Goal: Transaction & Acquisition: Purchase product/service

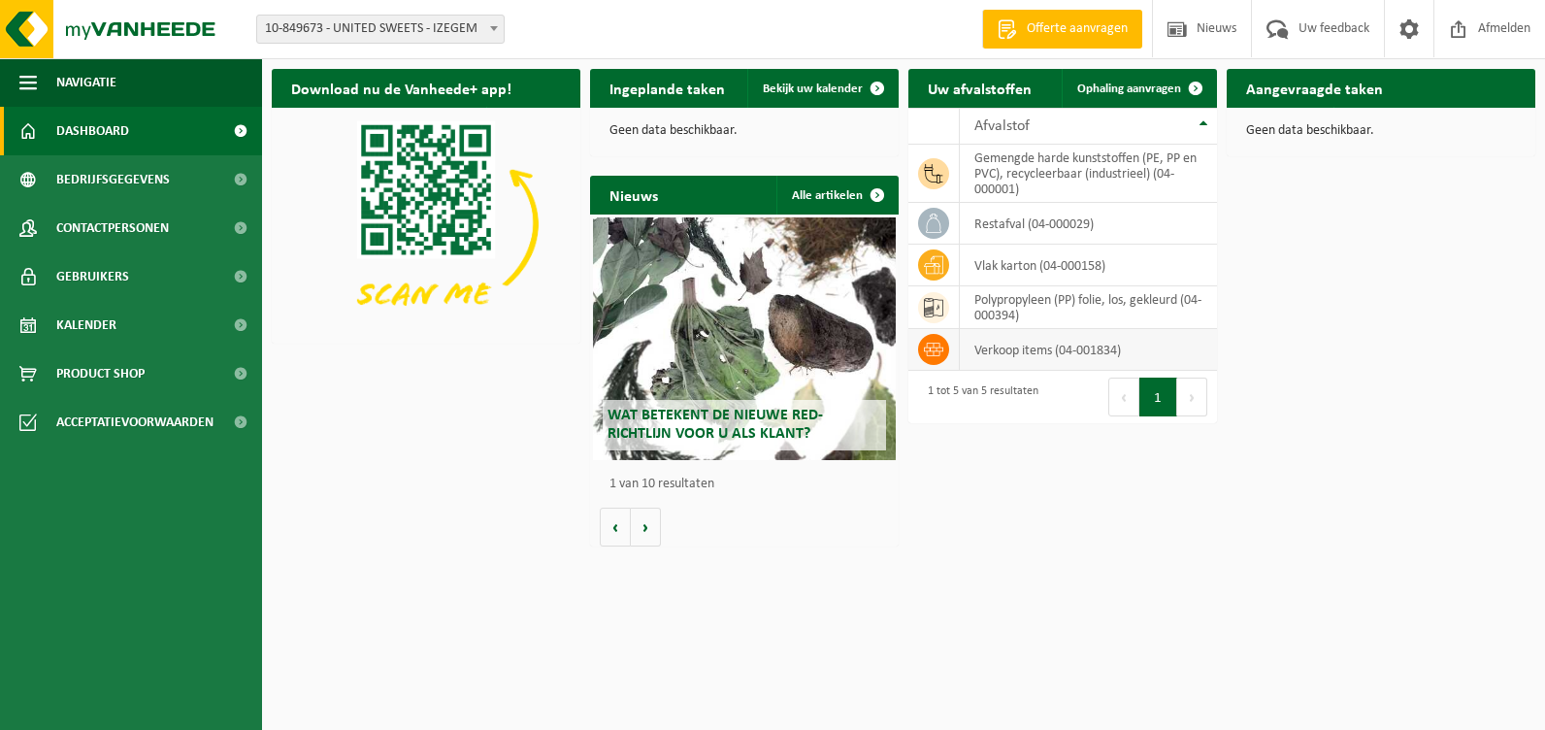
click at [933, 346] on icon at bounding box center [933, 349] width 19 height 19
click at [85, 375] on span "Product Shop" at bounding box center [100, 373] width 88 height 49
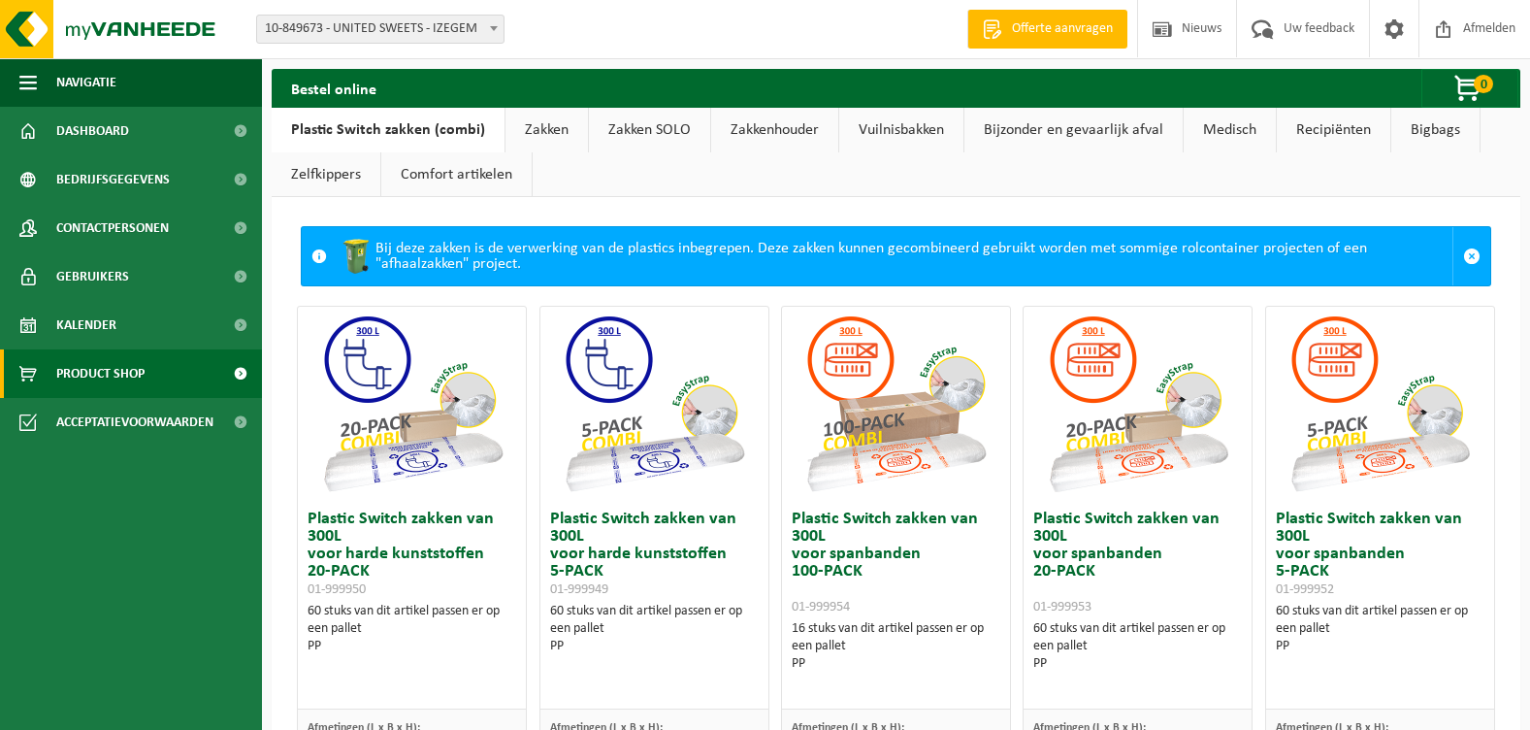
click at [345, 127] on link "Plastic Switch zakken (combi)" at bounding box center [388, 130] width 233 height 45
click at [535, 127] on link "Zakken" at bounding box center [547, 130] width 82 height 45
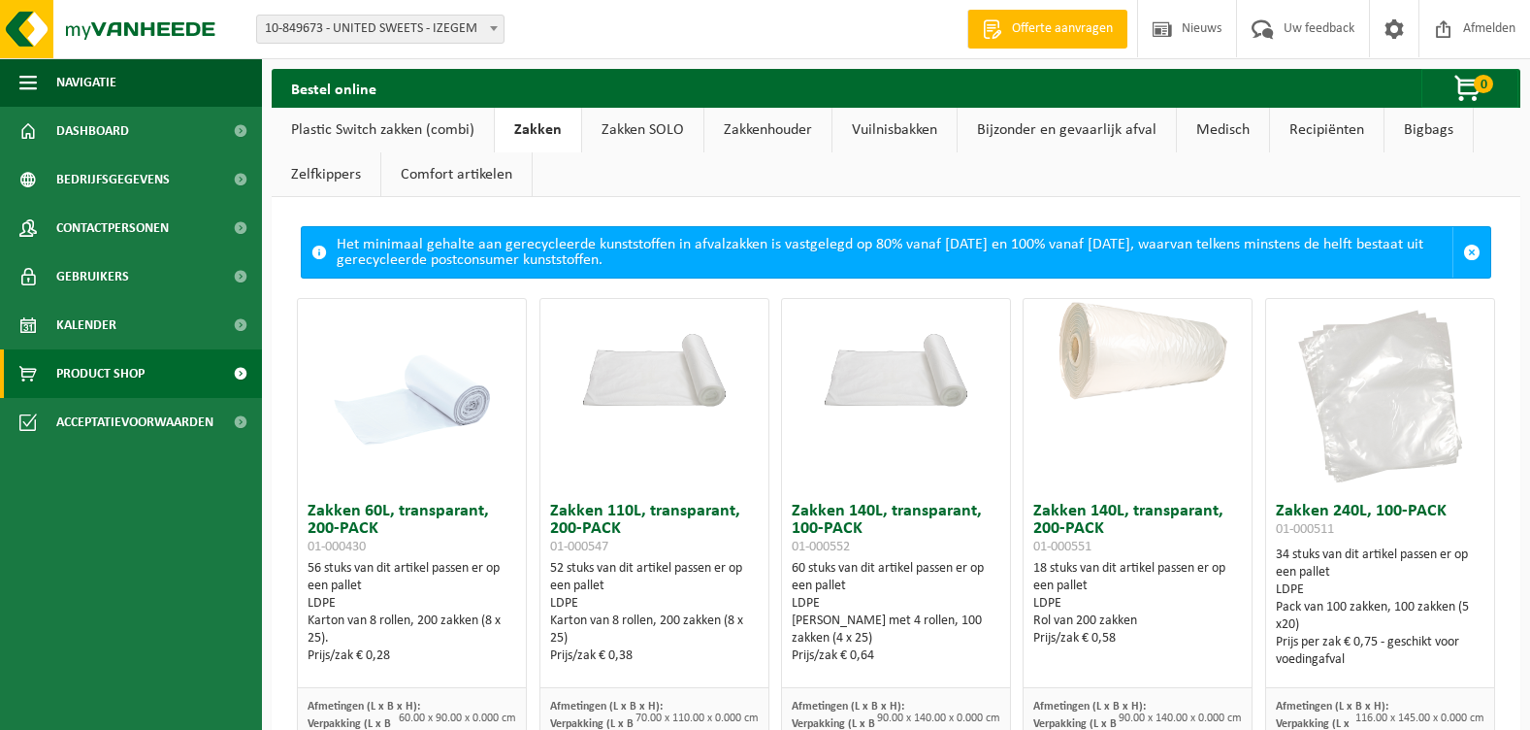
click at [421, 130] on link "Plastic Switch zakken (combi)" at bounding box center [383, 130] width 222 height 45
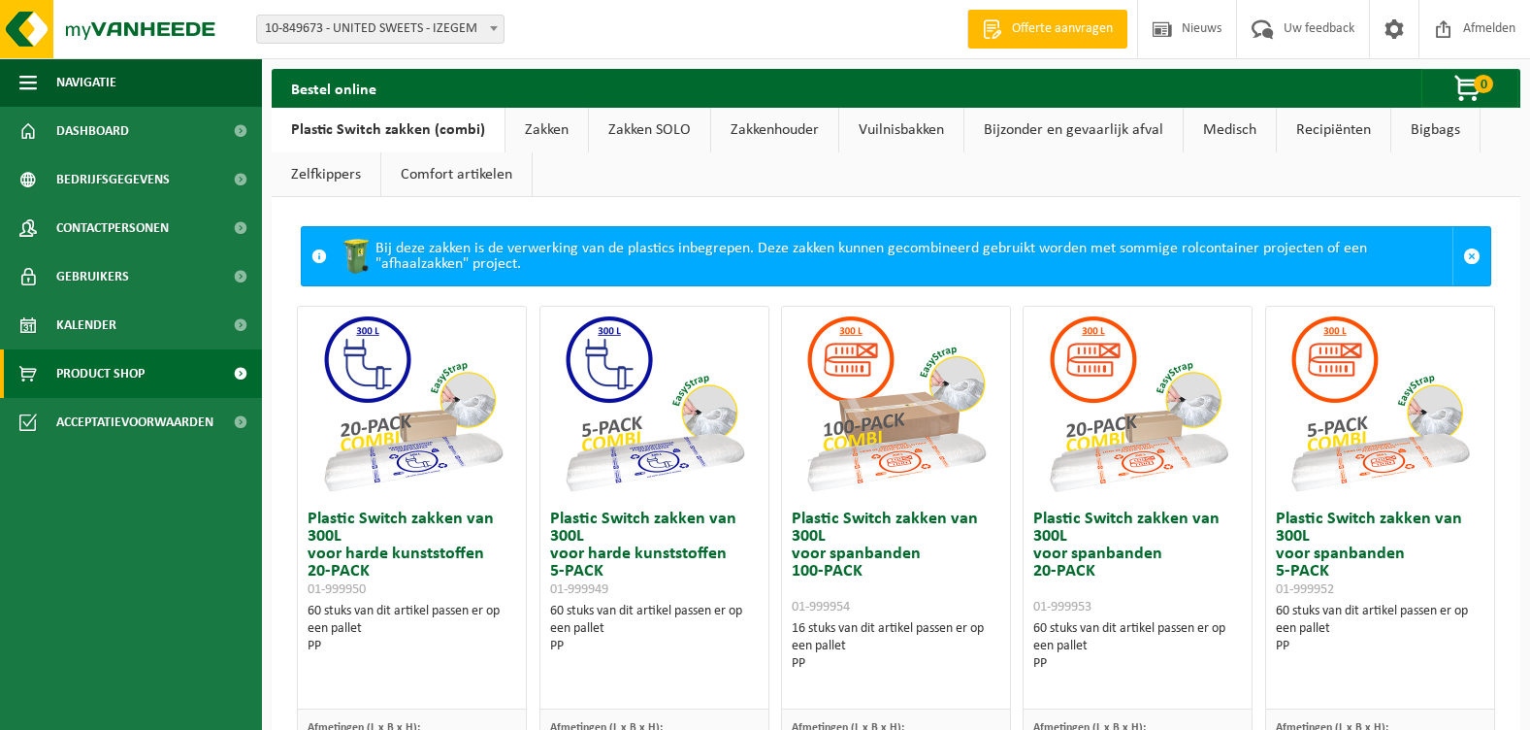
click at [533, 126] on link "Zakken" at bounding box center [547, 130] width 82 height 45
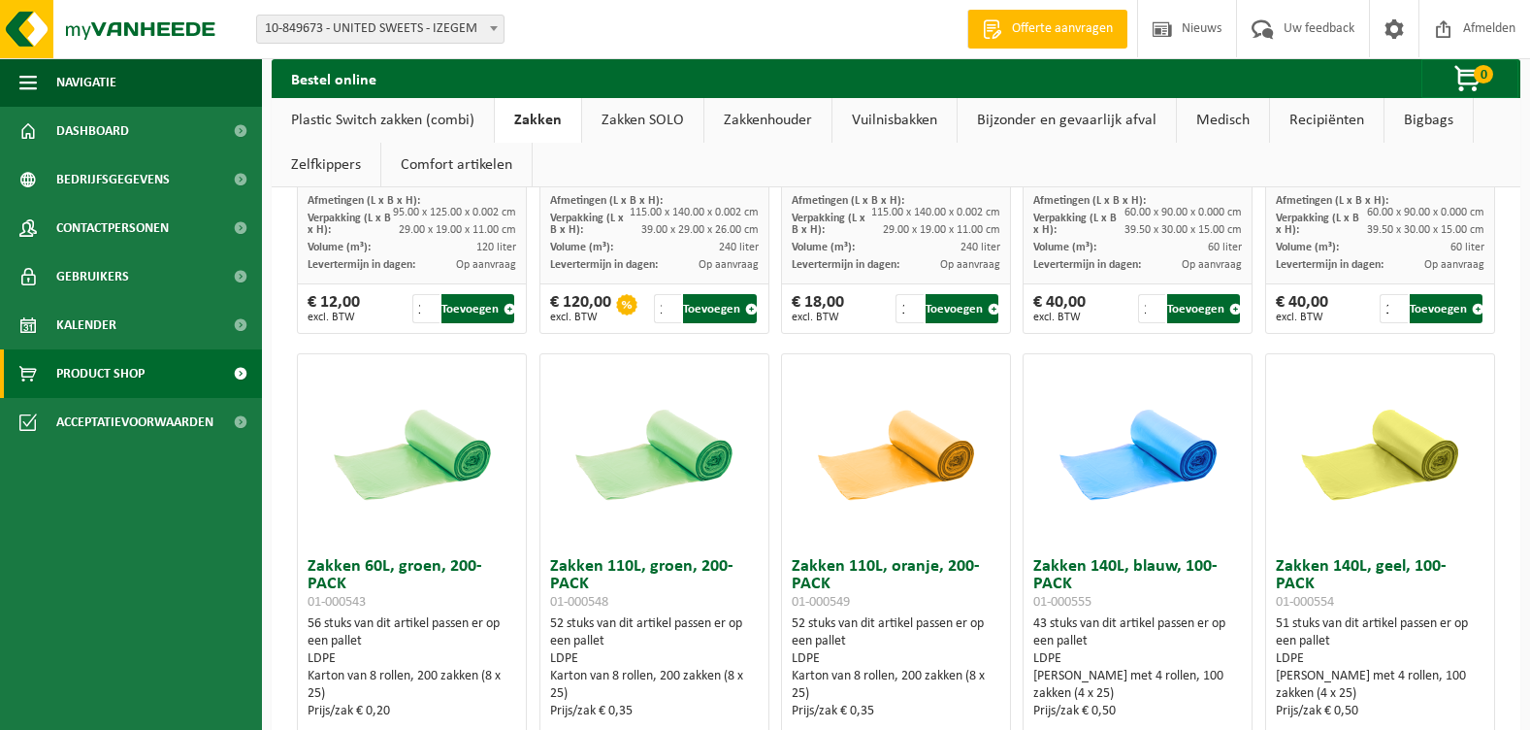
scroll to position [1992, 0]
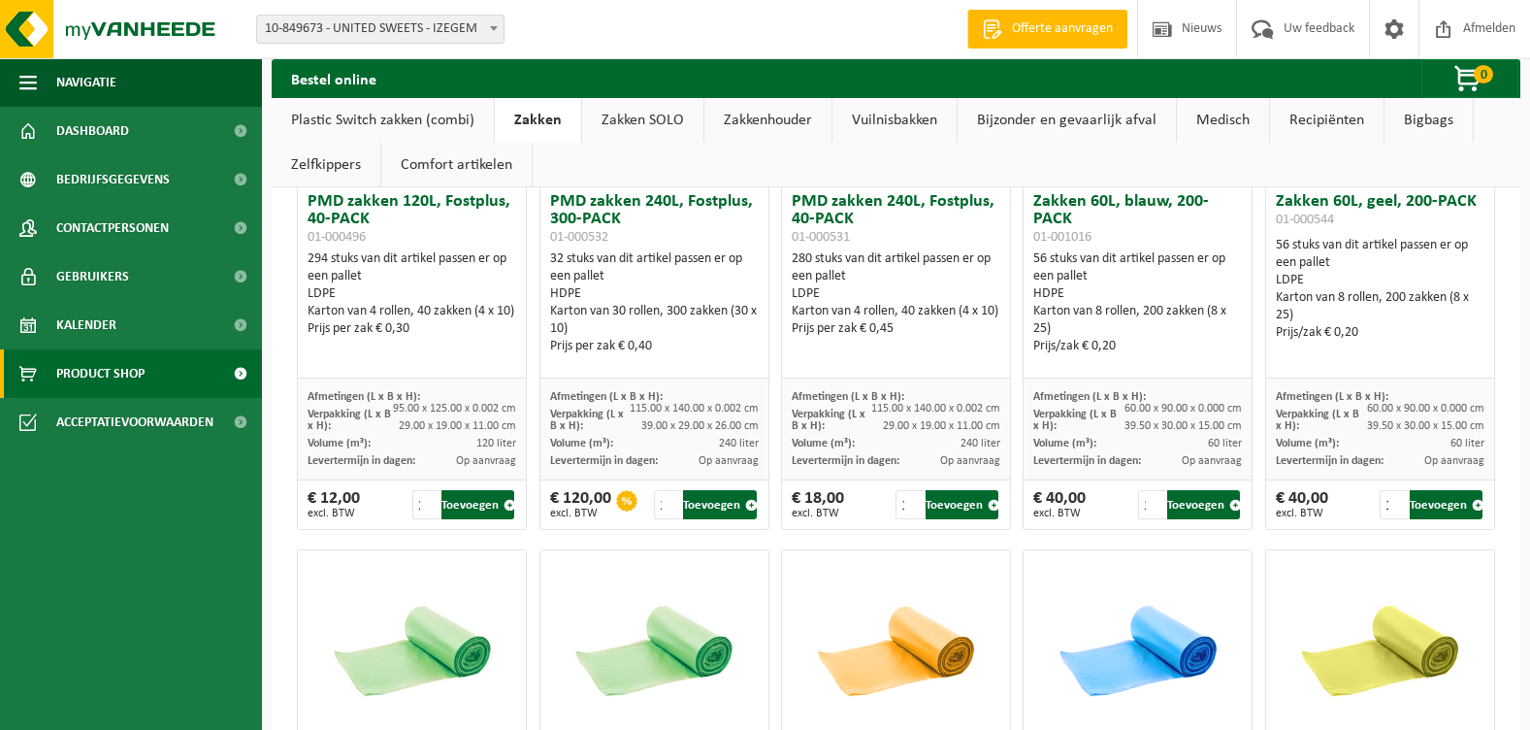
click at [641, 120] on link "Zakken SOLO" at bounding box center [642, 120] width 121 height 45
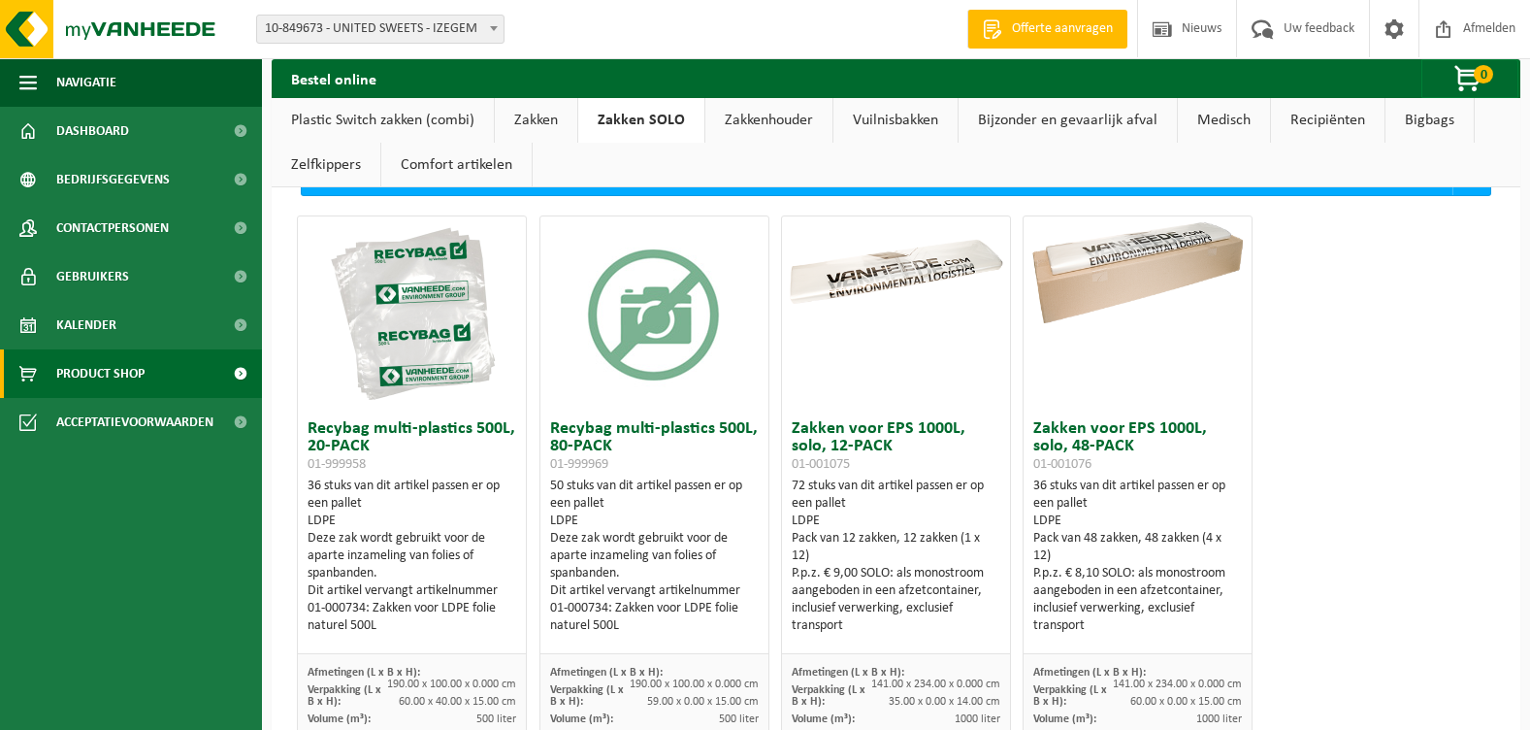
scroll to position [0, 0]
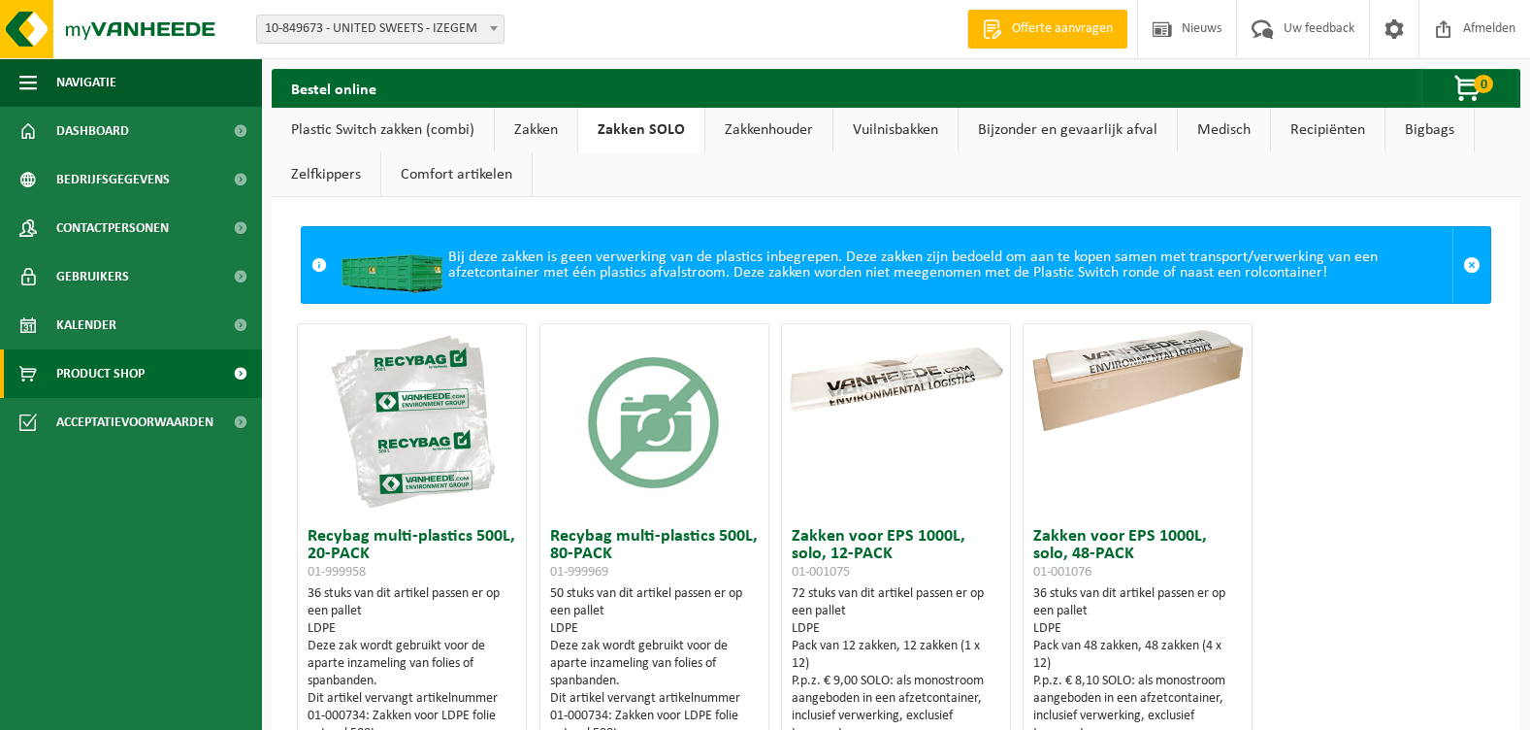
click at [760, 135] on link "Zakkenhouder" at bounding box center [768, 130] width 127 height 45
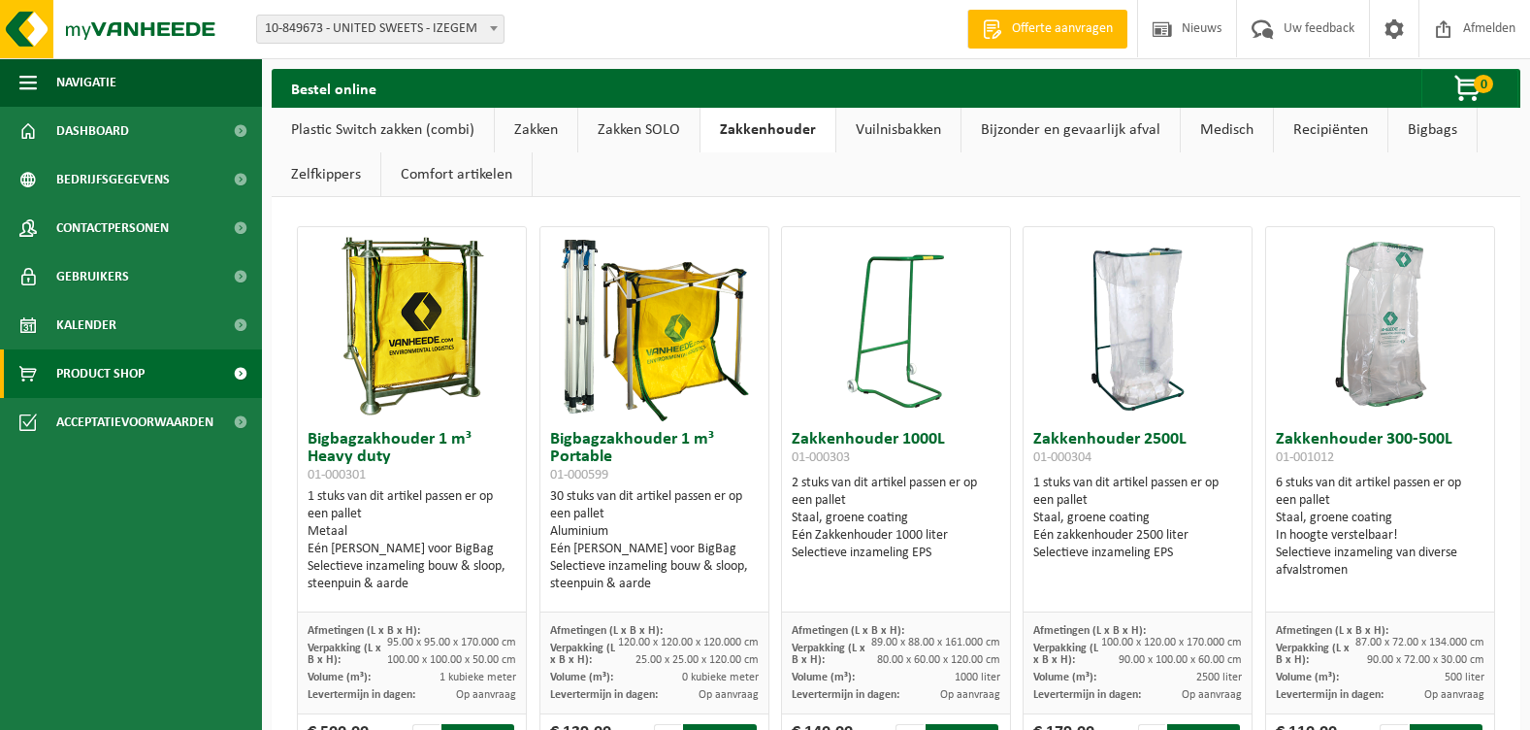
click at [888, 126] on link "Vuilnisbakken" at bounding box center [898, 130] width 124 height 45
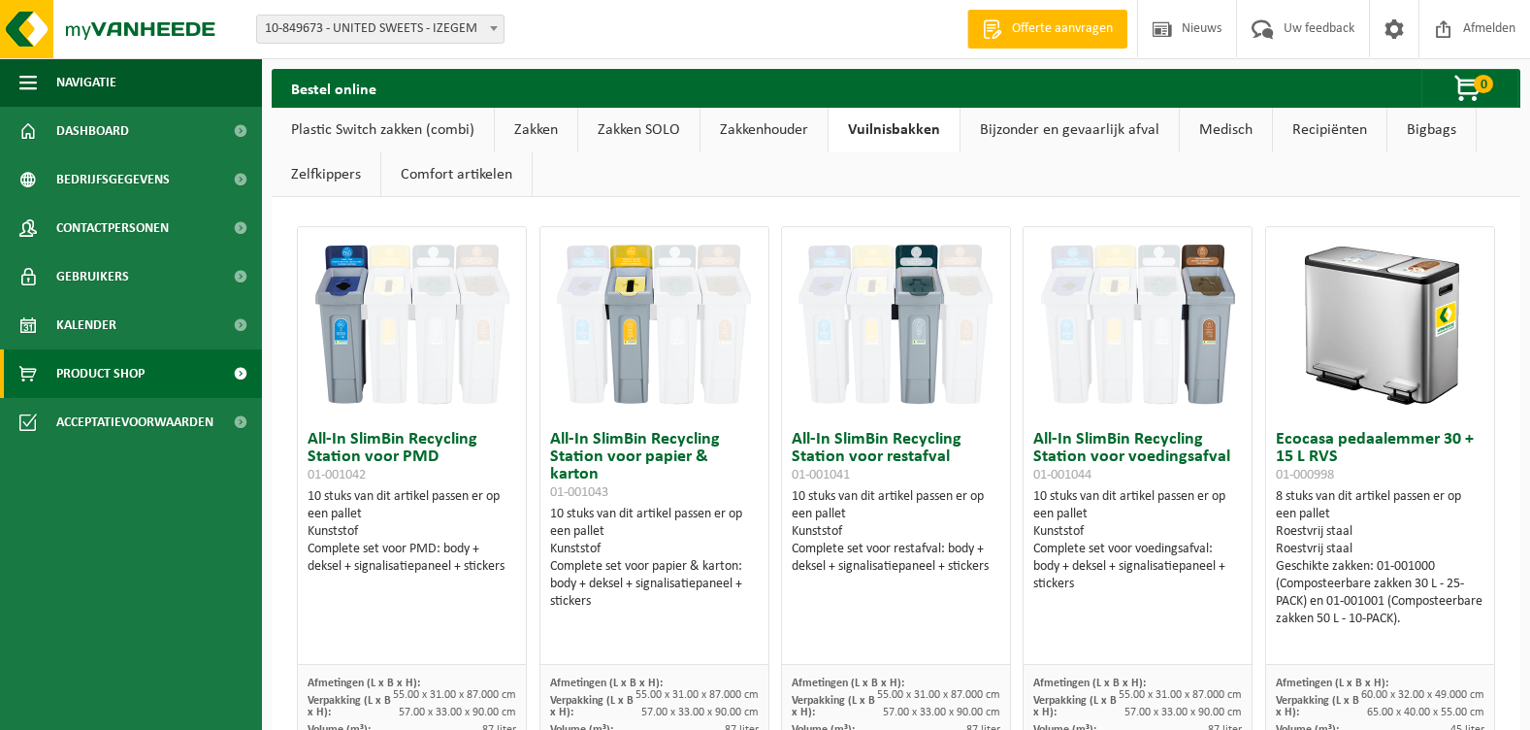
click at [1037, 128] on link "Bijzonder en gevaarlijk afval" at bounding box center [1070, 130] width 218 height 45
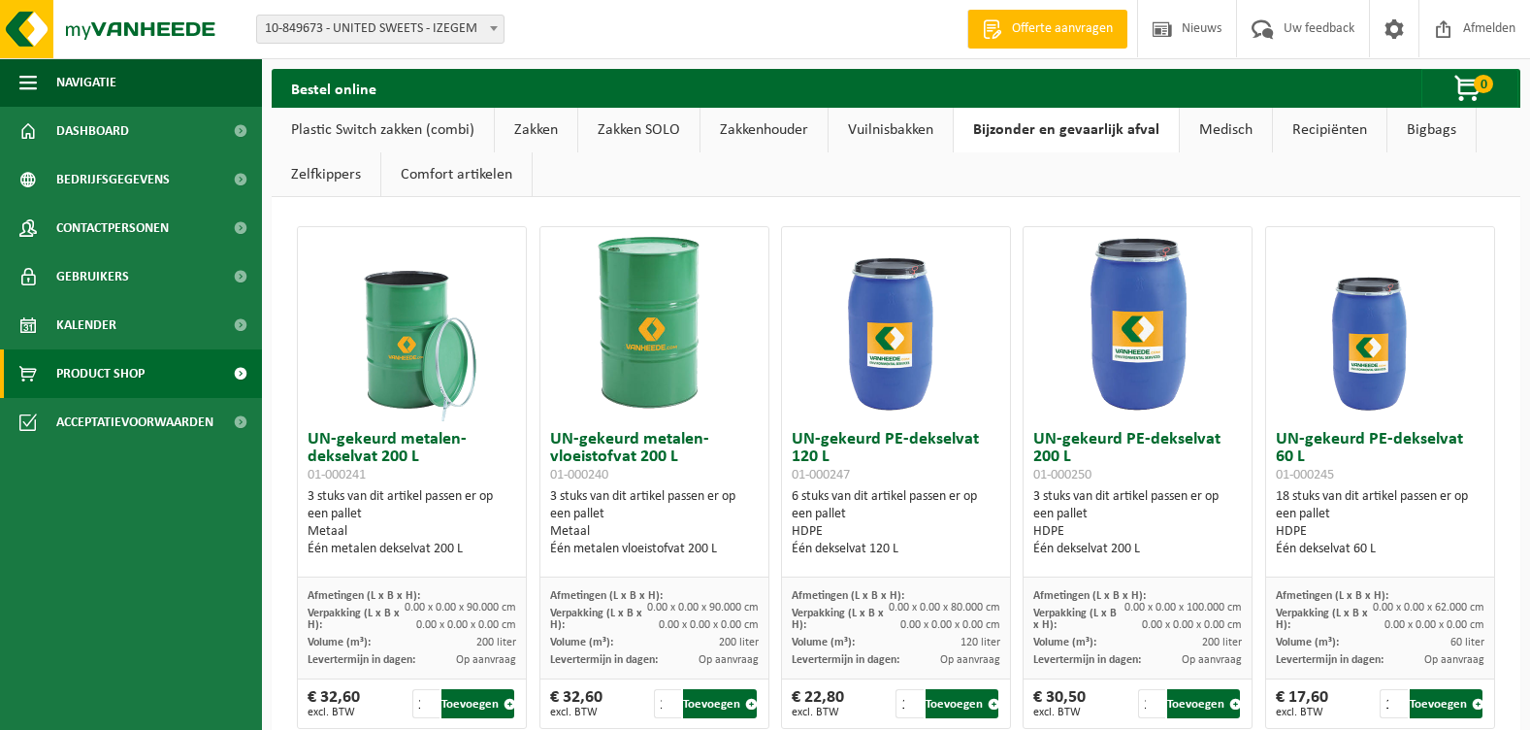
click at [1218, 131] on link "Medisch" at bounding box center [1226, 130] width 92 height 45
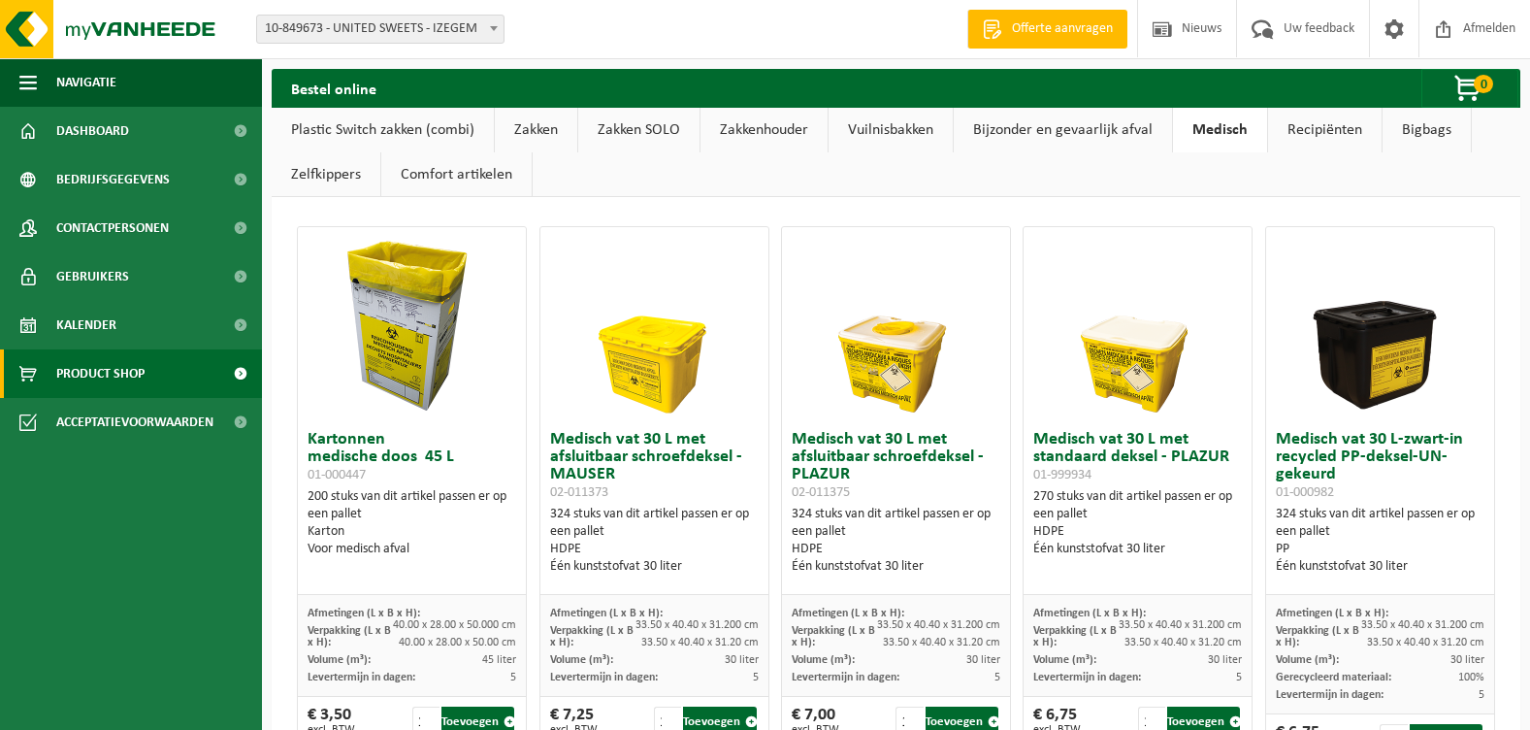
click at [1303, 133] on link "Recipiënten" at bounding box center [1325, 130] width 114 height 45
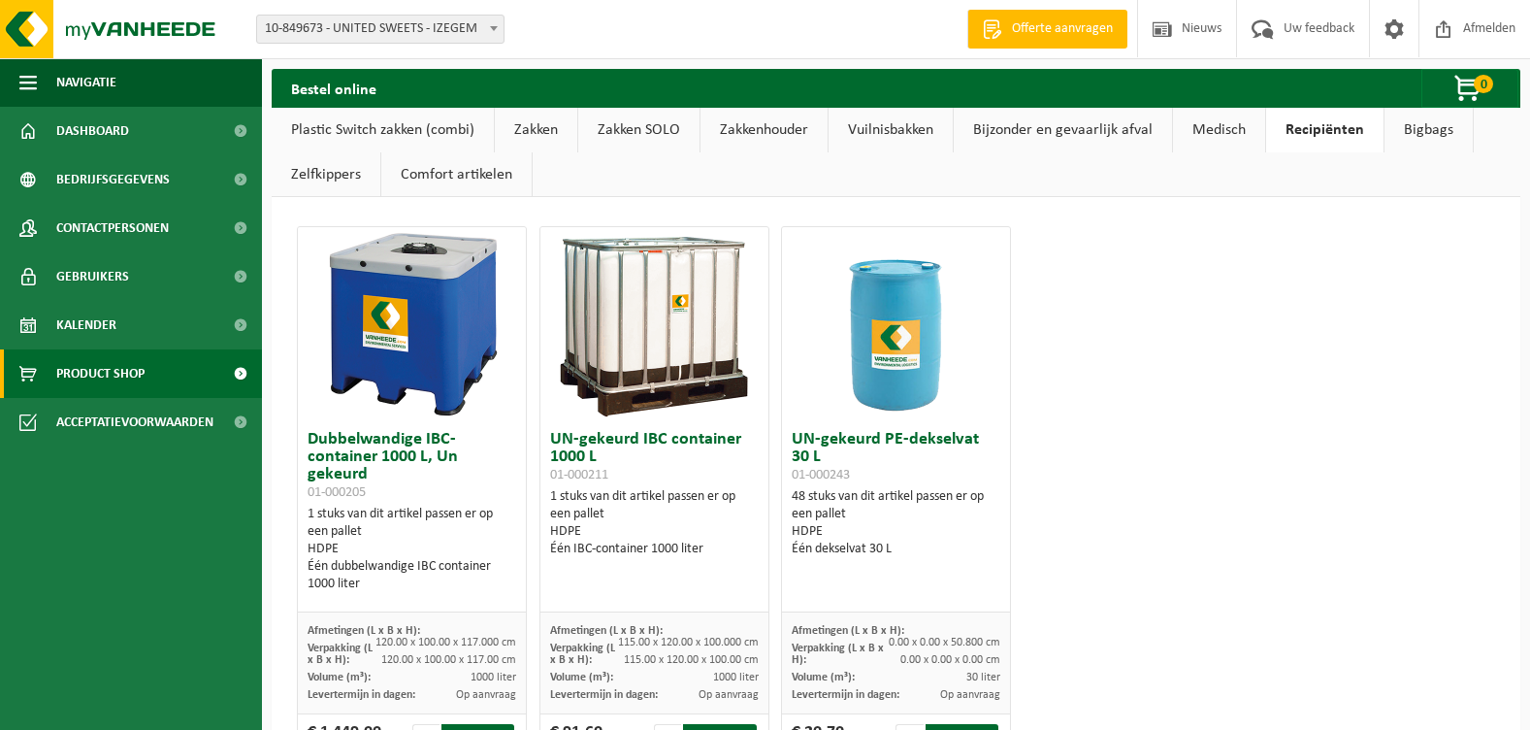
click at [331, 175] on link "Zelfkippers" at bounding box center [326, 174] width 109 height 45
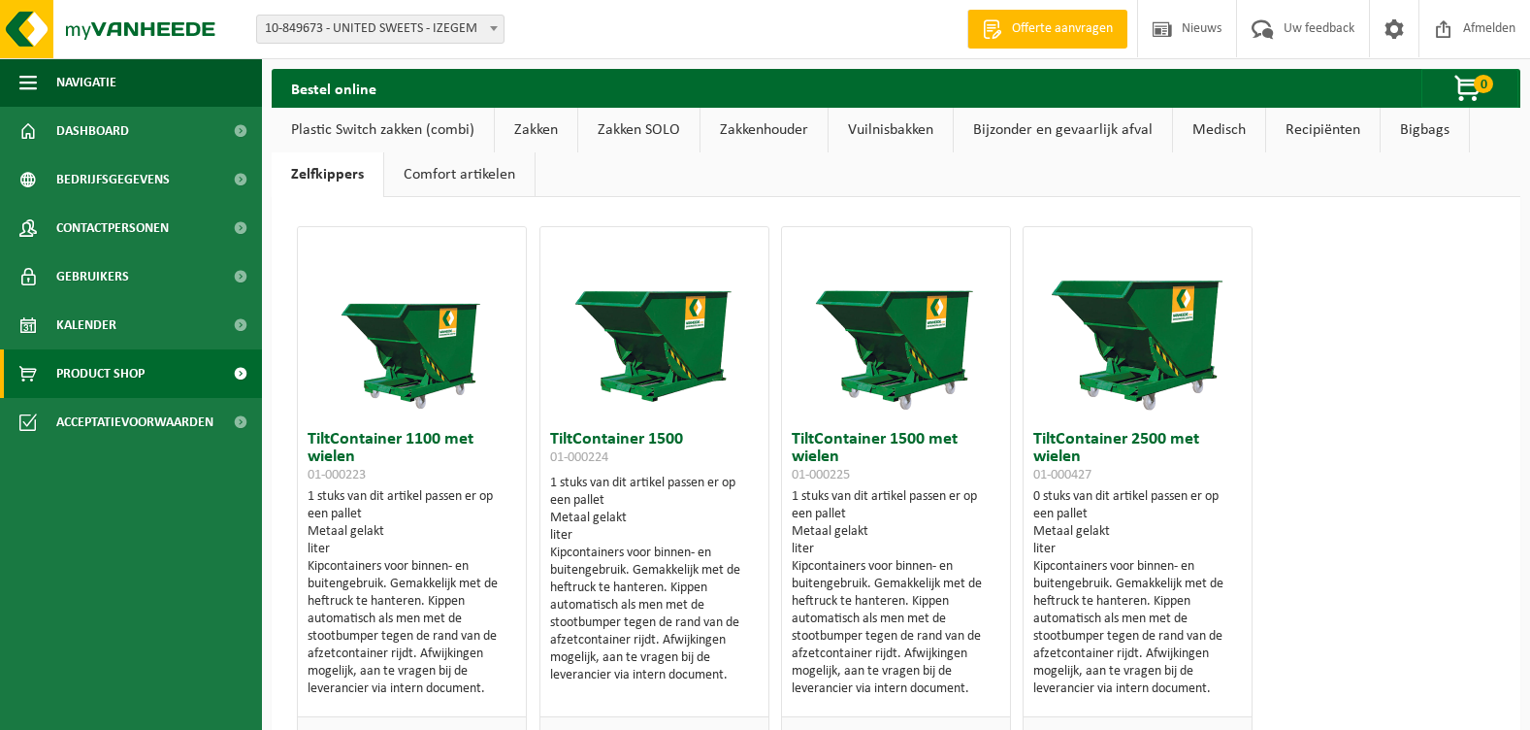
click at [1413, 132] on link "Bigbags" at bounding box center [1425, 130] width 88 height 45
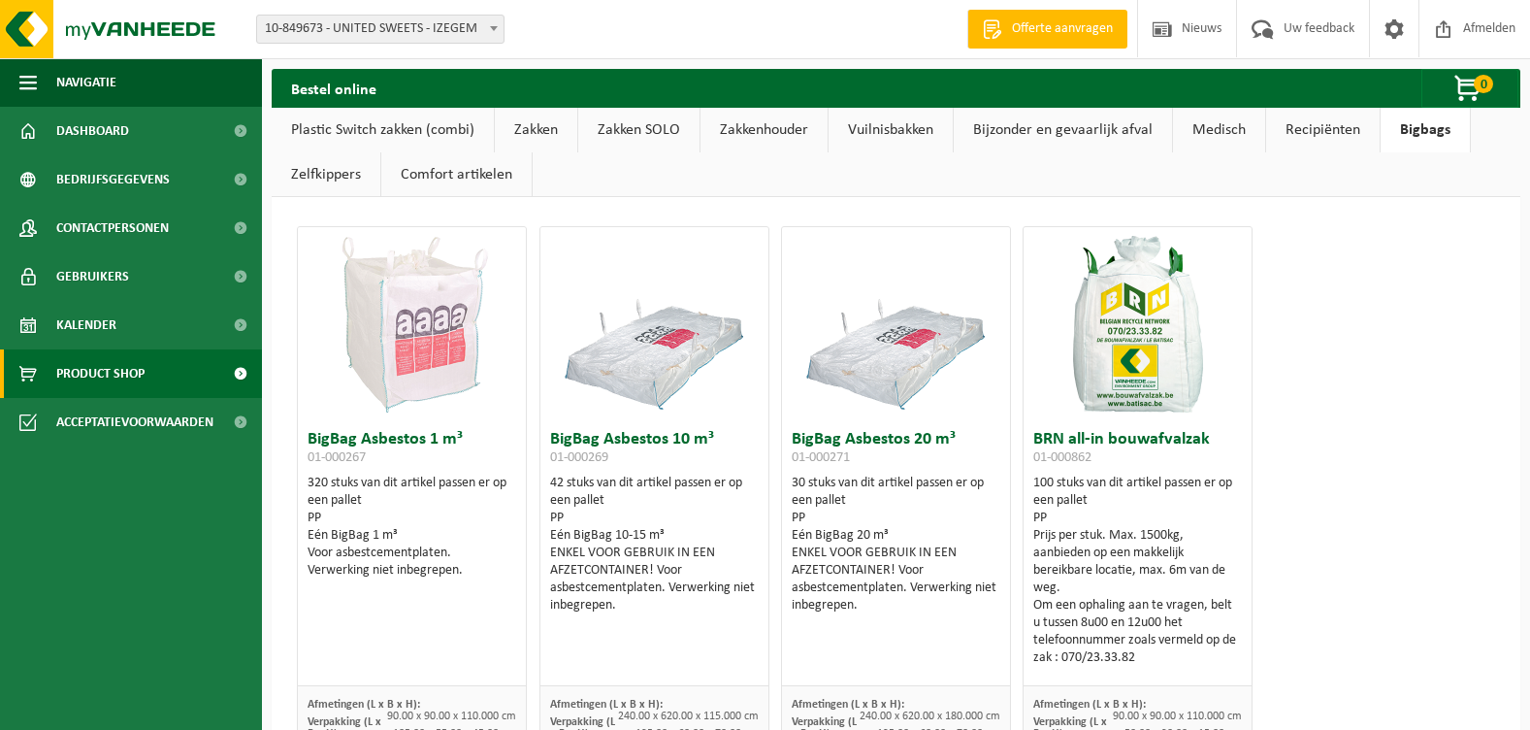
click at [439, 174] on link "Comfort artikelen" at bounding box center [456, 174] width 150 height 45
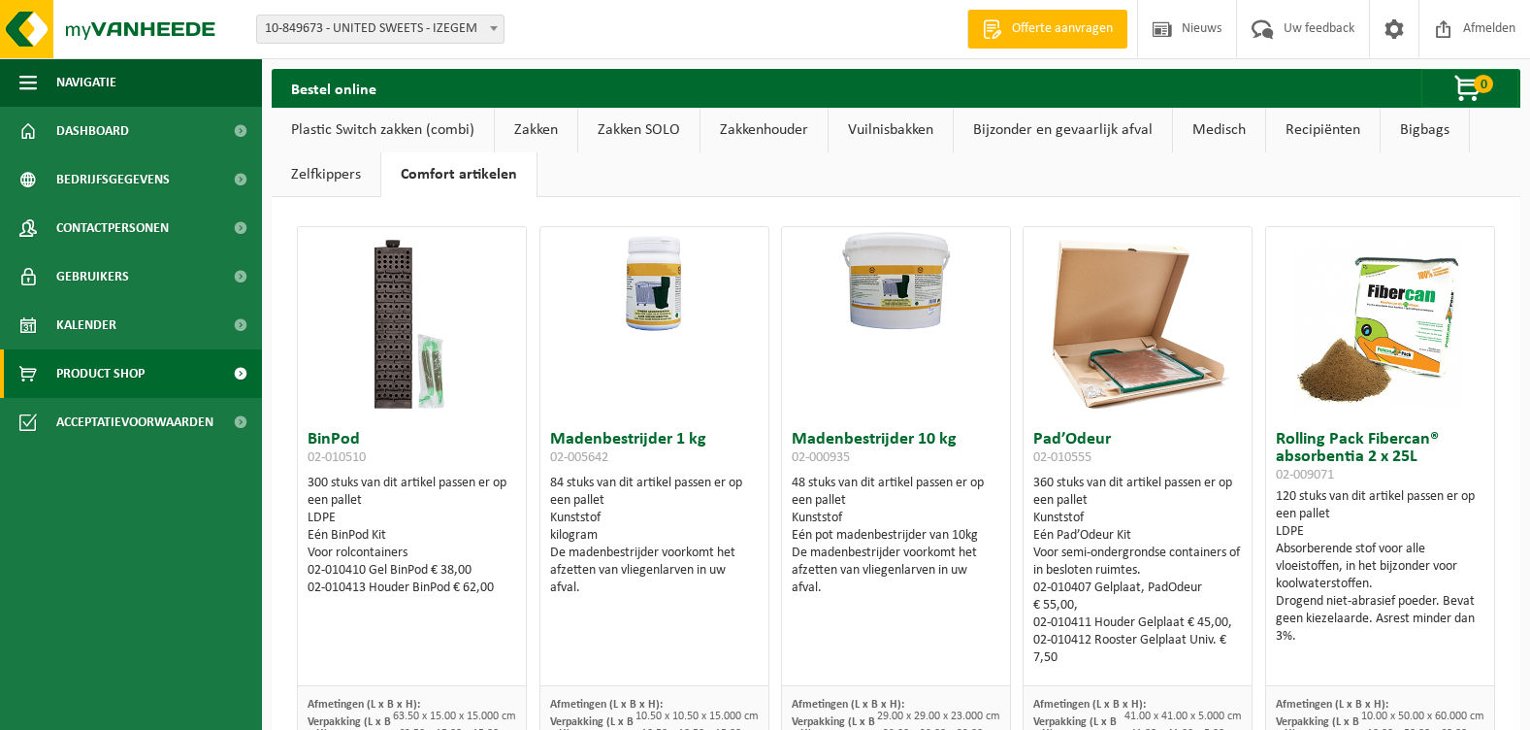
click at [326, 134] on link "Plastic Switch zakken (combi)" at bounding box center [383, 130] width 222 height 45
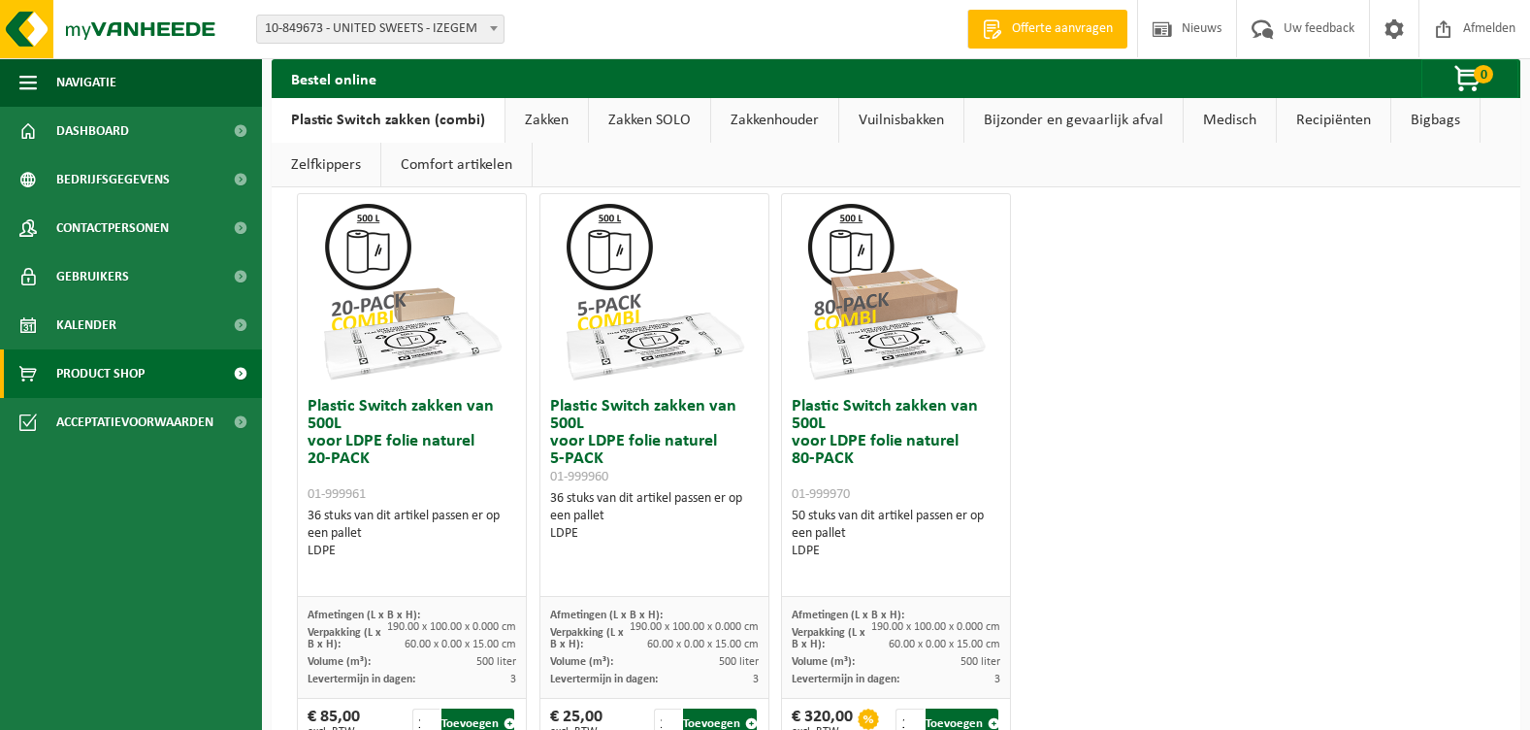
scroll to position [1164, 0]
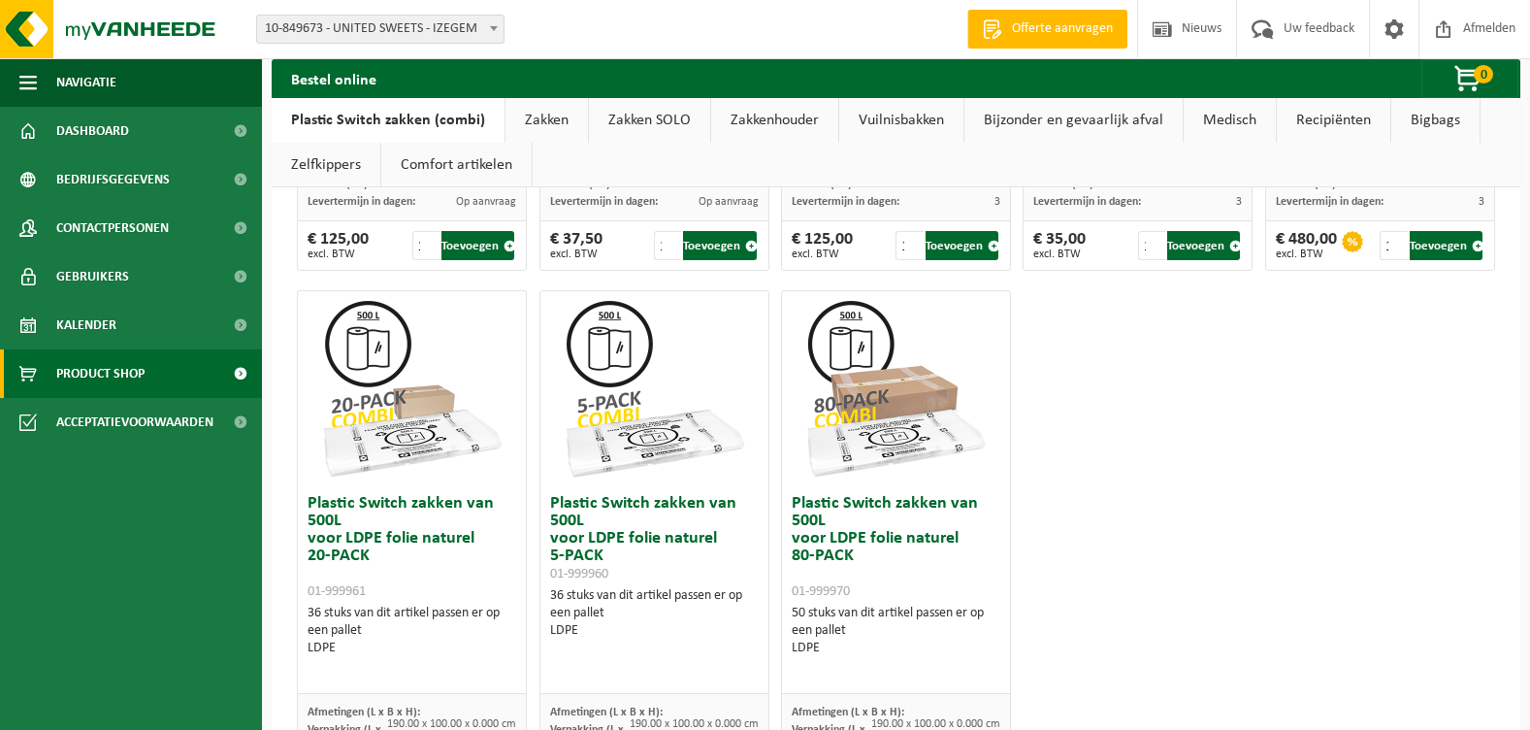
click at [520, 120] on link "Zakken" at bounding box center [547, 120] width 82 height 45
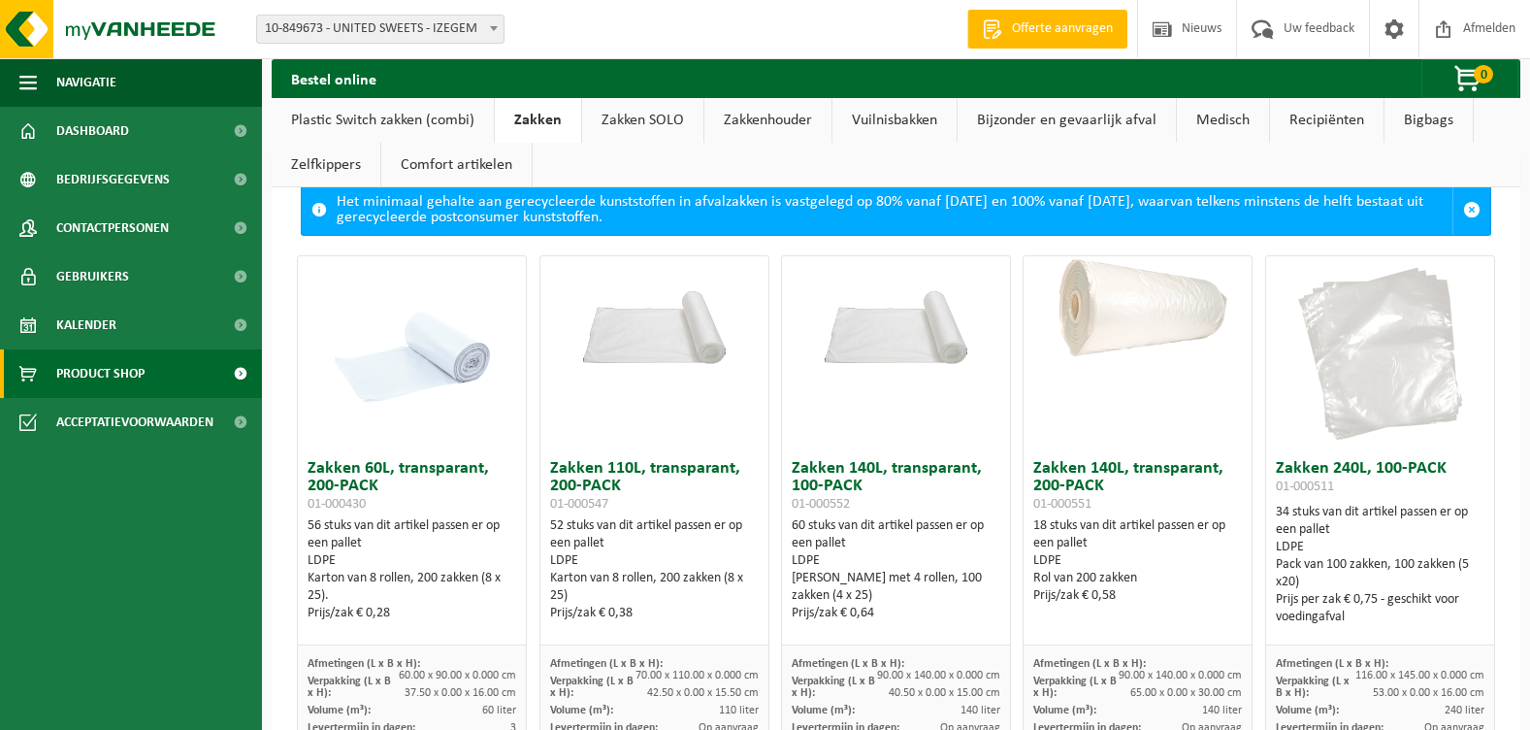
scroll to position [0, 0]
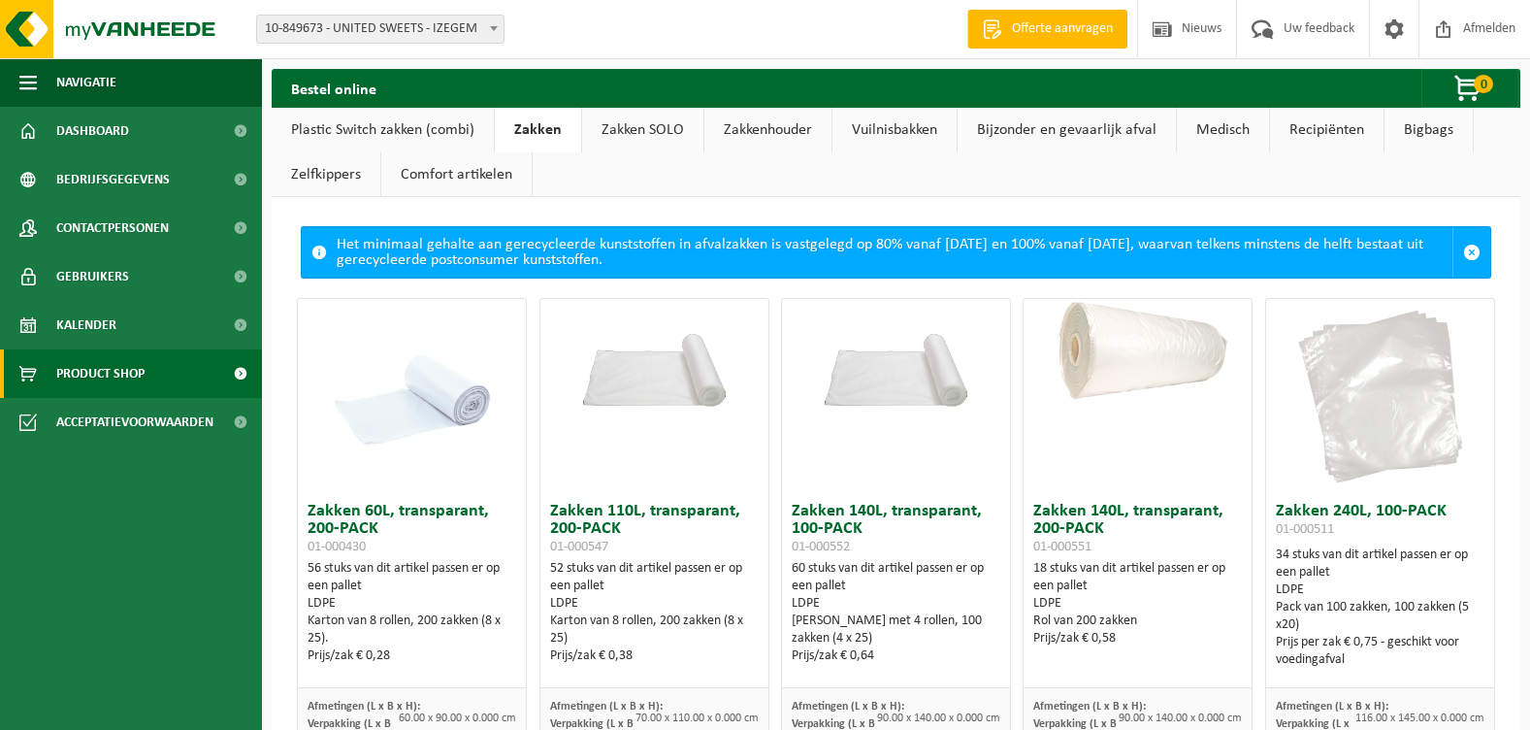
click at [1091, 521] on h3 "Zakken 140L, transparant, 200-PACK 01-000551" at bounding box center [1137, 529] width 209 height 52
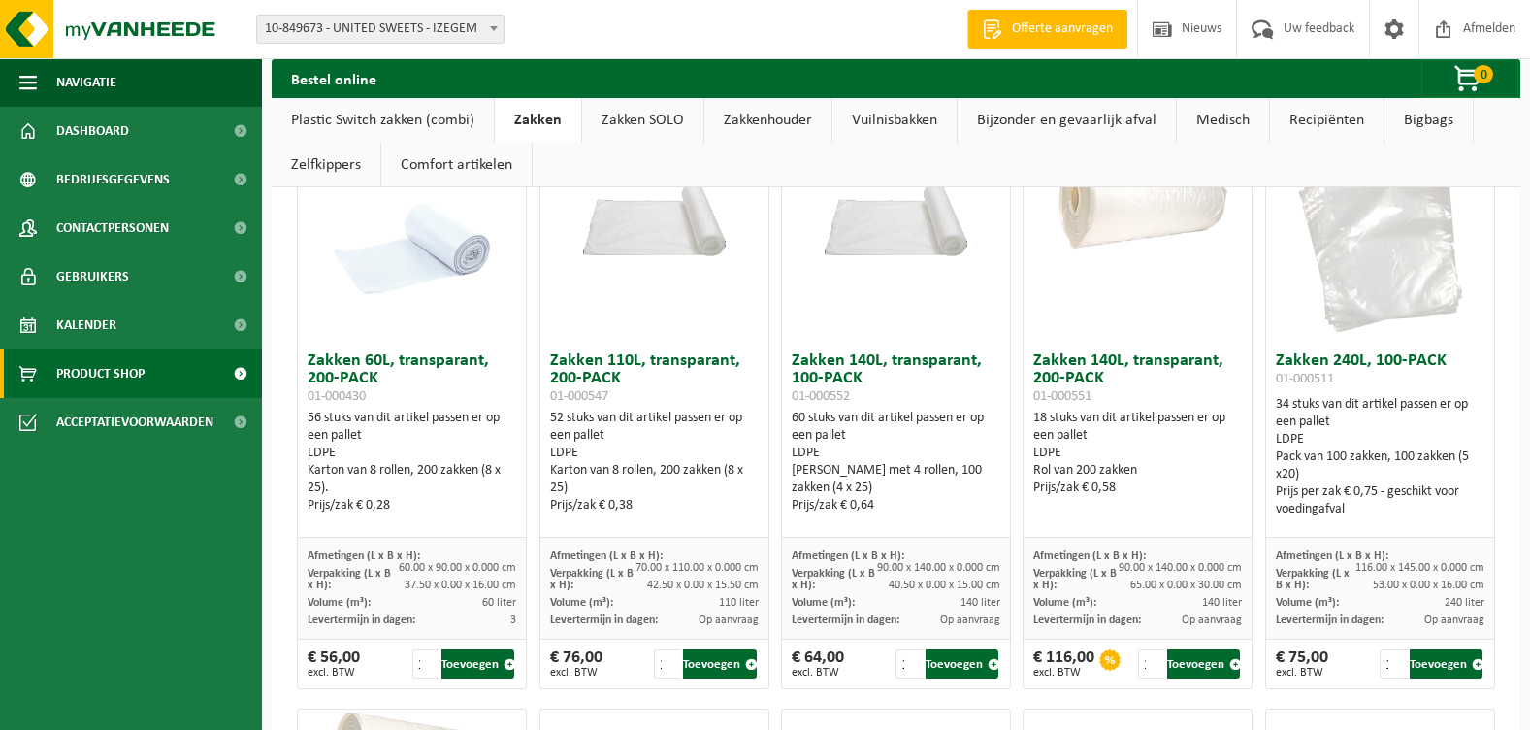
scroll to position [194, 0]
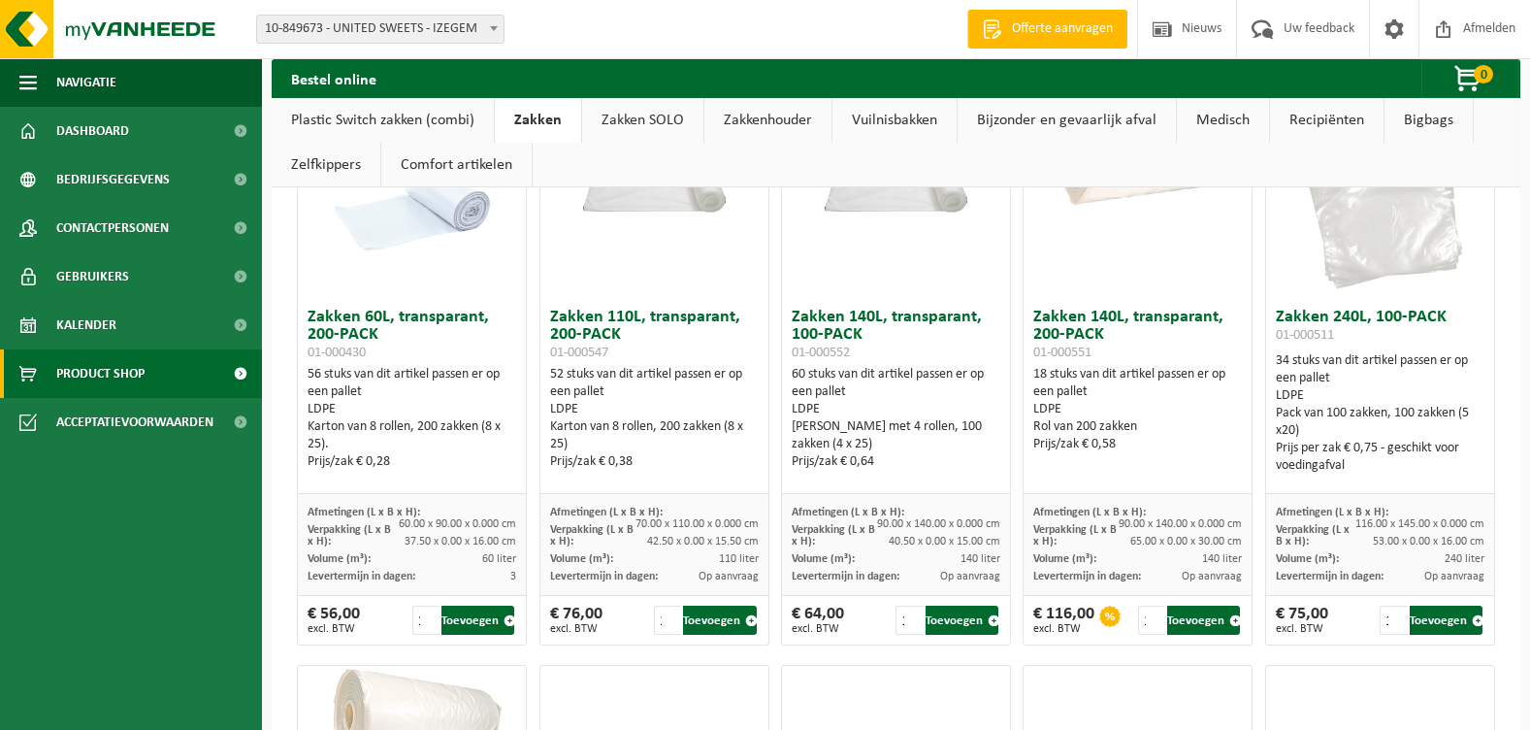
click at [1067, 321] on h3 "Zakken 140L, transparant, 200-PACK 01-000551" at bounding box center [1137, 335] width 209 height 52
drag, startPoint x: 1067, startPoint y: 321, endPoint x: 1125, endPoint y: 372, distance: 76.3
click at [1125, 372] on div "18 stuks van dit artikel passen er op een pallet LDPE Rol van 200 zakken Prijs/…" at bounding box center [1137, 409] width 209 height 87
click at [1105, 317] on h3 "Zakken 140L, transparant, 200-PACK 01-000551" at bounding box center [1137, 335] width 209 height 52
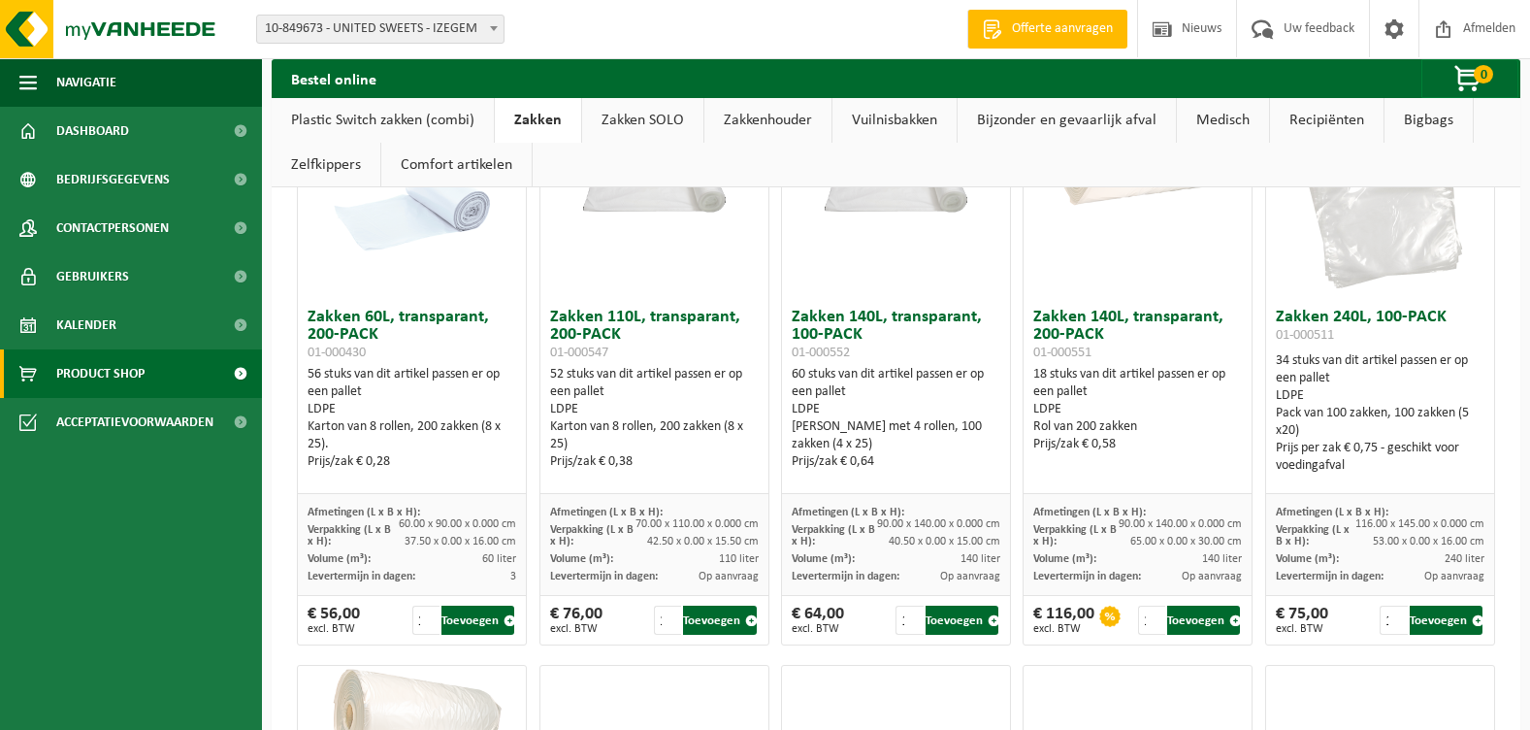
click at [1144, 418] on div "Rol van 200 zakken" at bounding box center [1137, 426] width 209 height 17
click at [1184, 619] on button "Toevoegen" at bounding box center [1203, 620] width 73 height 29
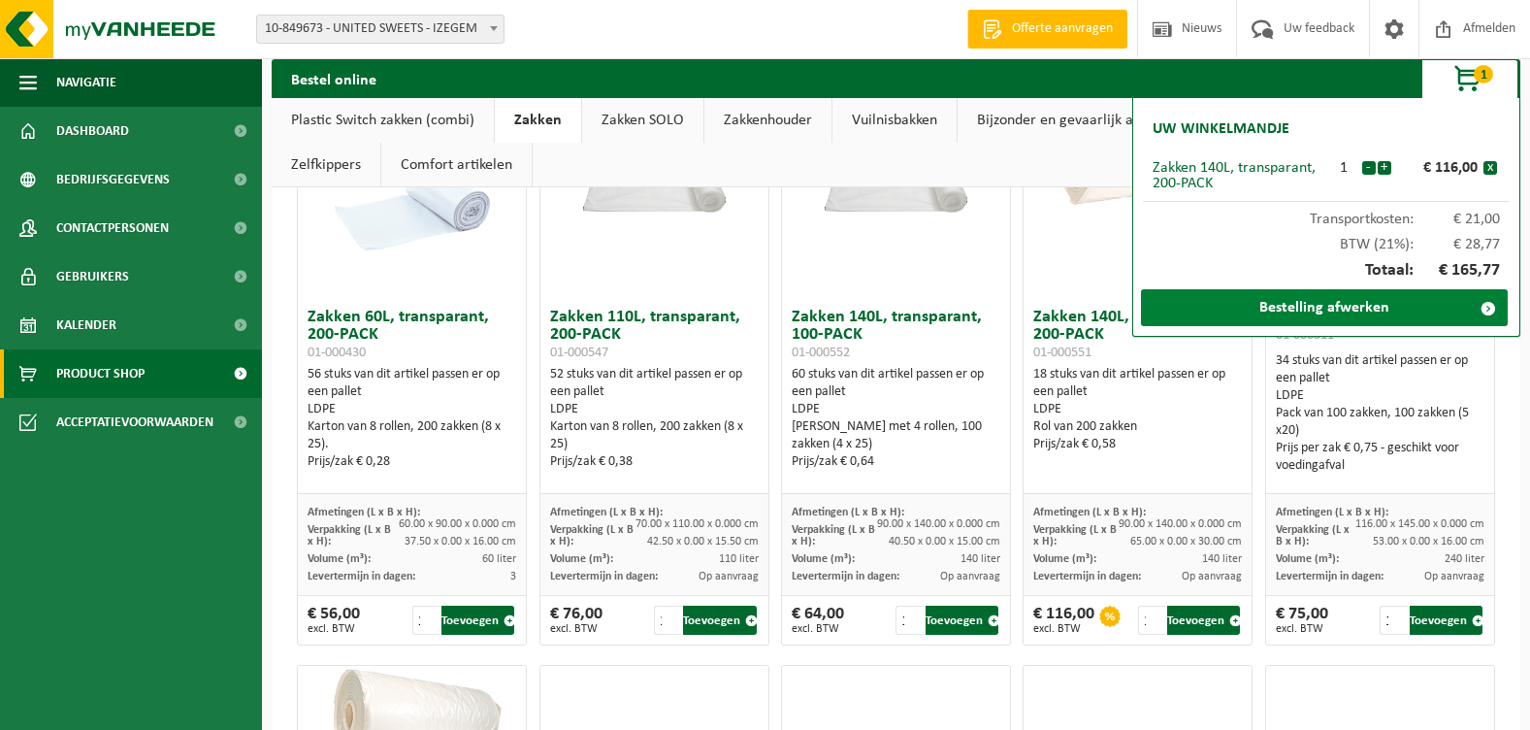
click at [1328, 309] on link "Bestelling afwerken" at bounding box center [1324, 307] width 367 height 37
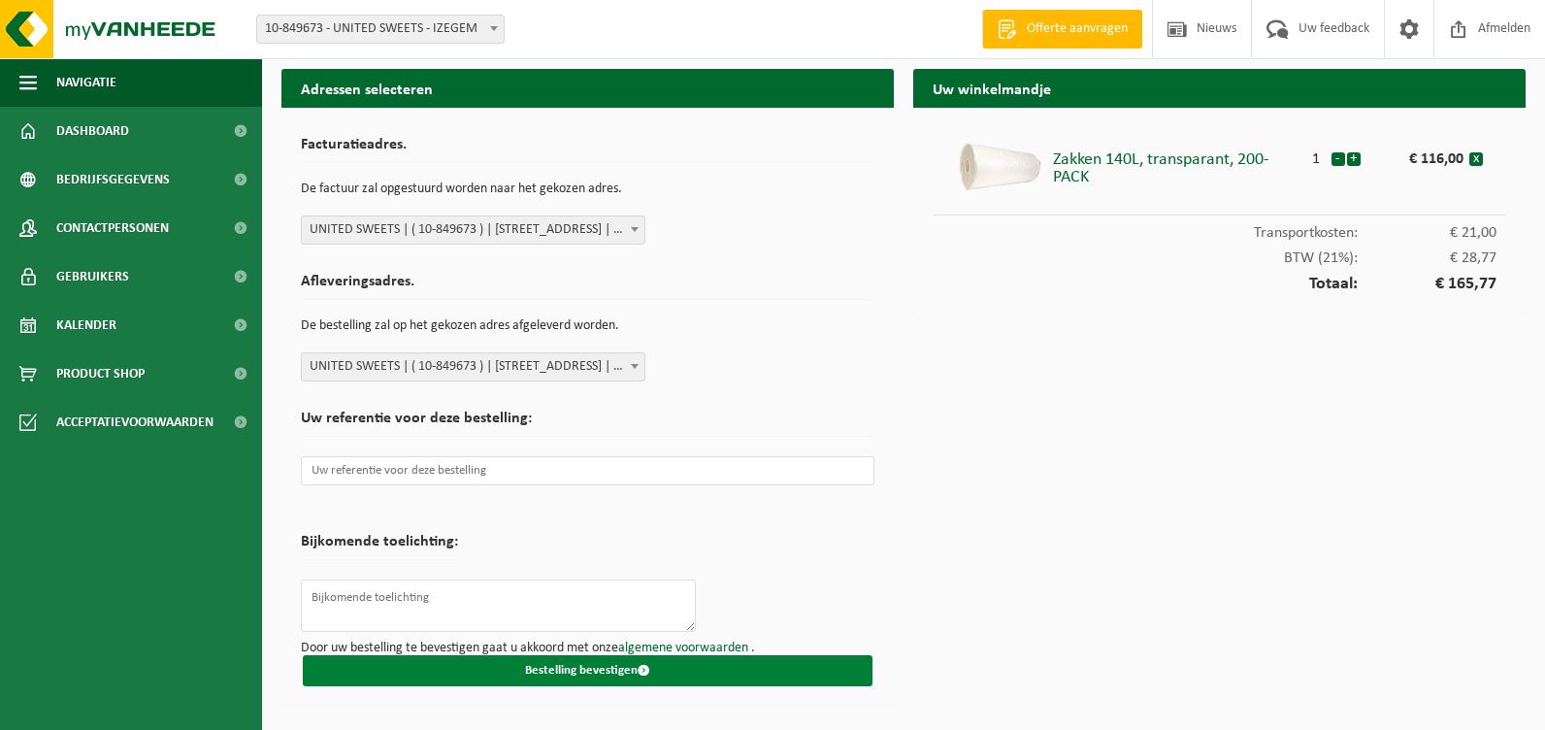
click at [583, 670] on button "Bestelling bevestigen" at bounding box center [588, 670] width 570 height 31
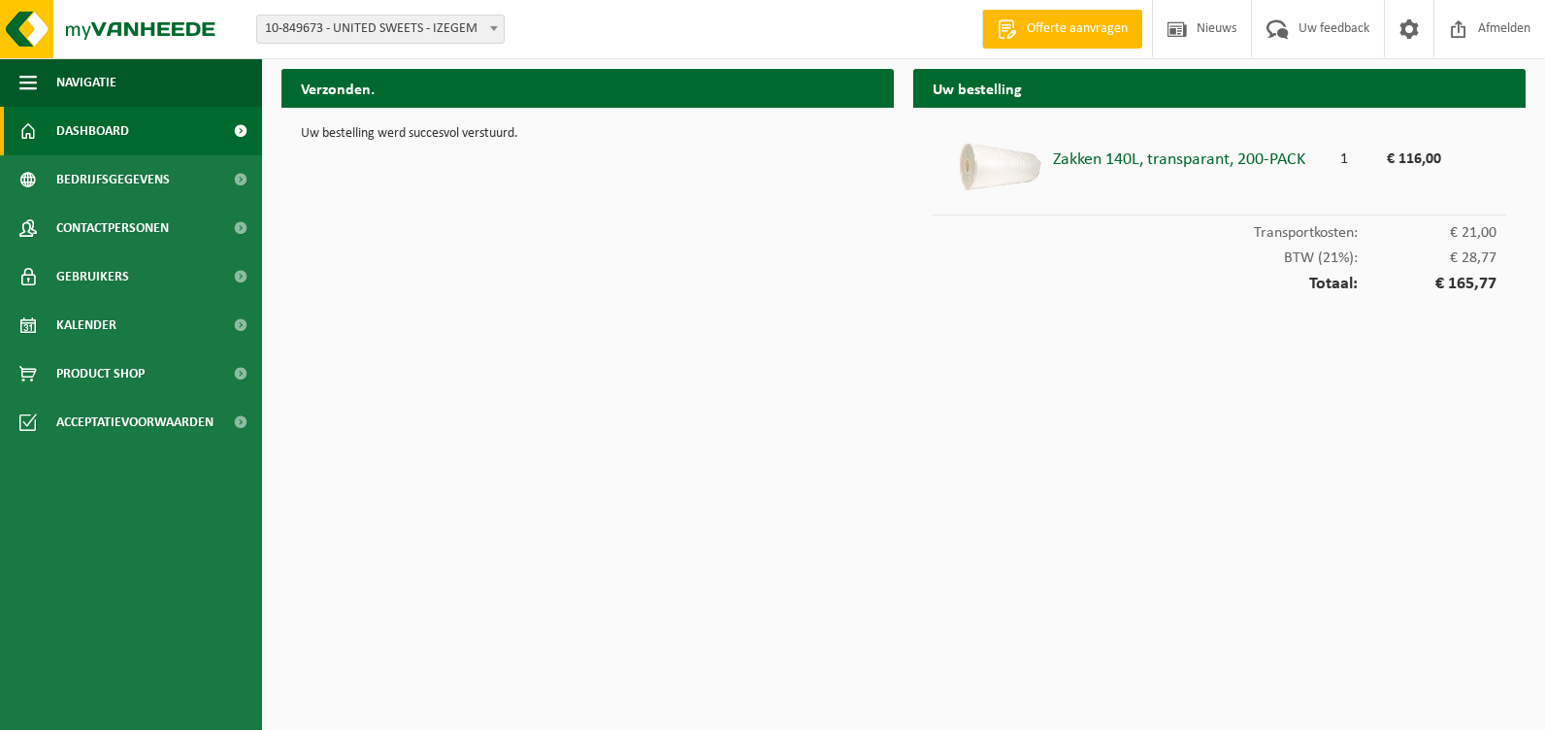
click at [96, 134] on span "Dashboard" at bounding box center [92, 131] width 73 height 49
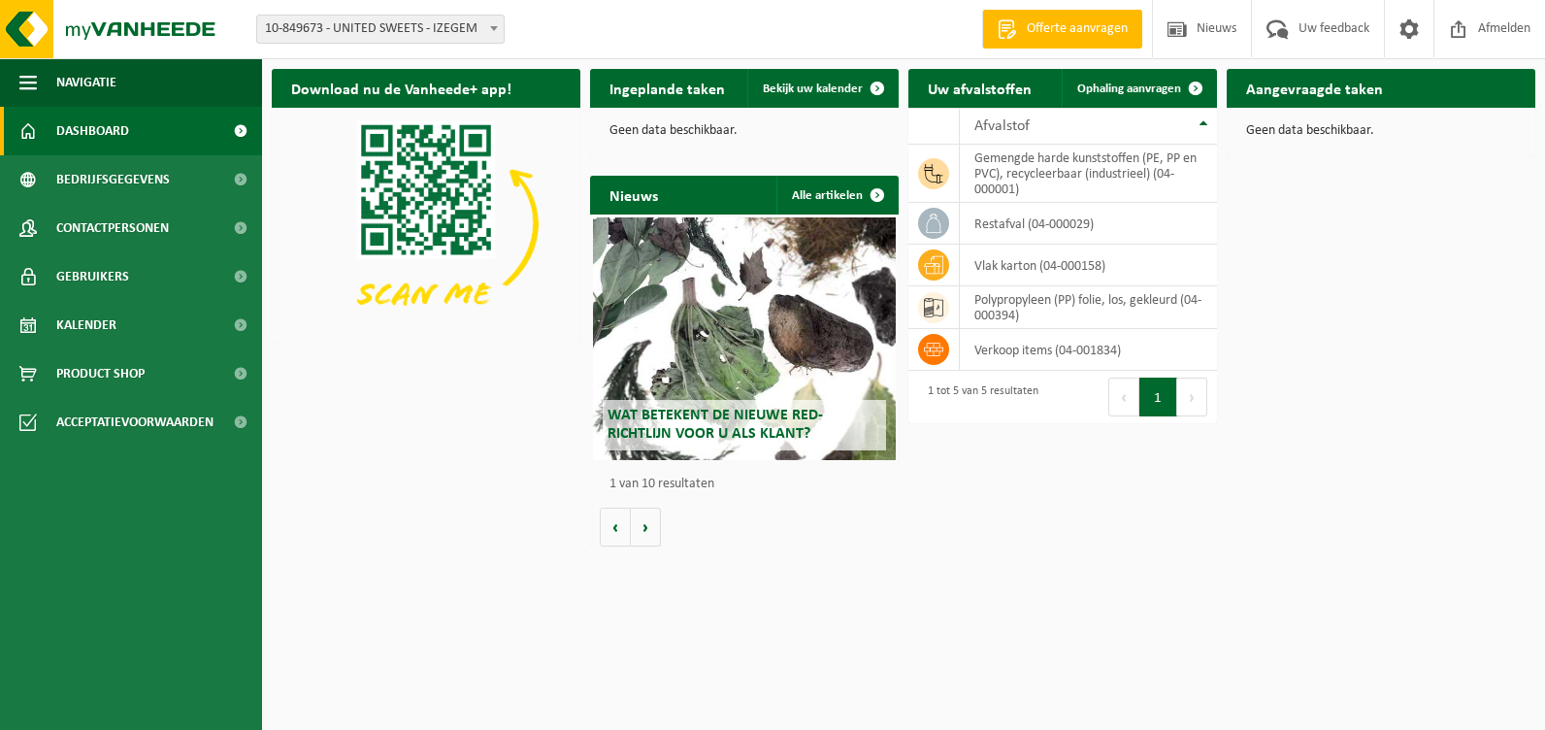
click at [115, 137] on span "Dashboard" at bounding box center [92, 131] width 73 height 49
click at [109, 180] on span "Bedrijfsgegevens" at bounding box center [113, 179] width 114 height 49
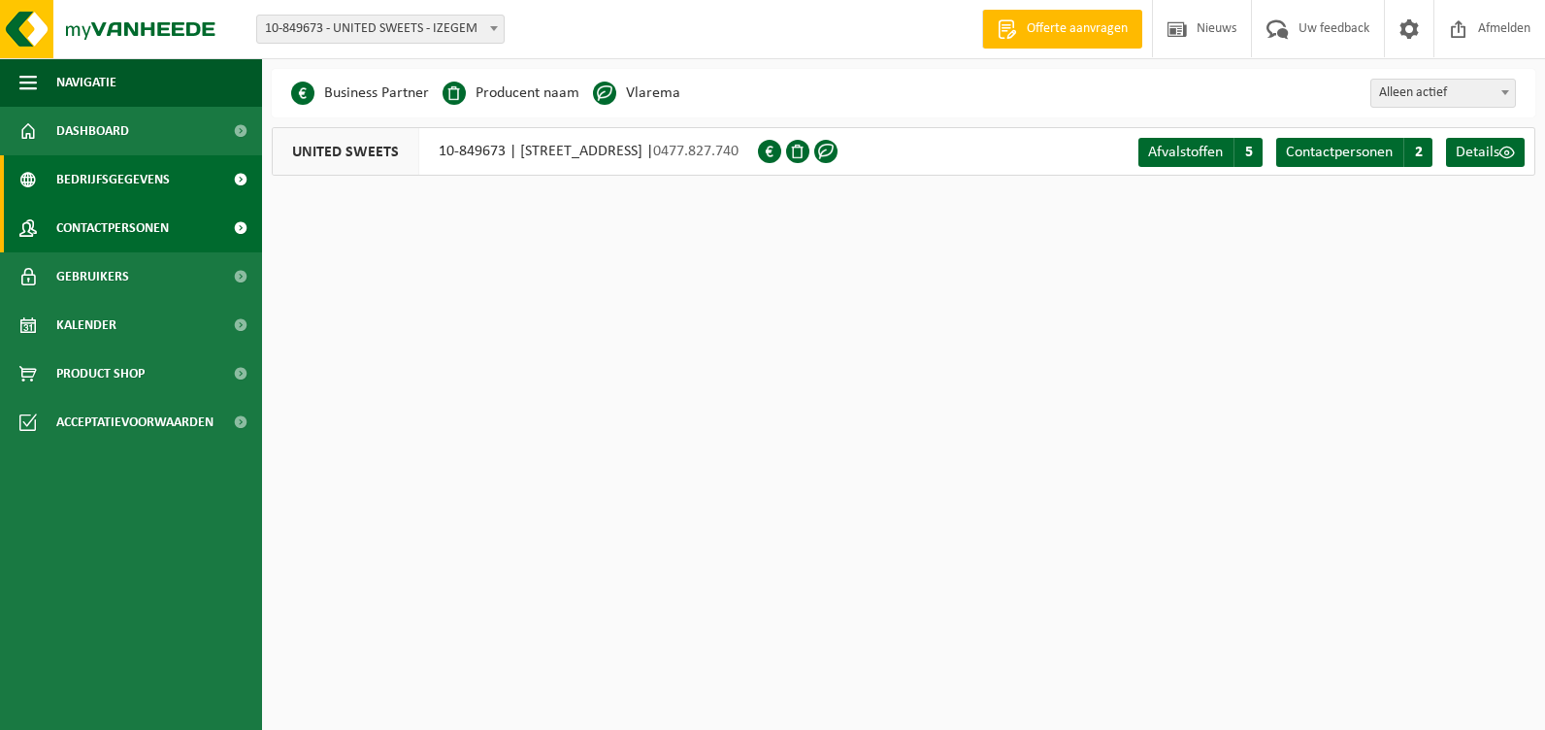
click at [84, 225] on span "Contactpersonen" at bounding box center [112, 228] width 113 height 49
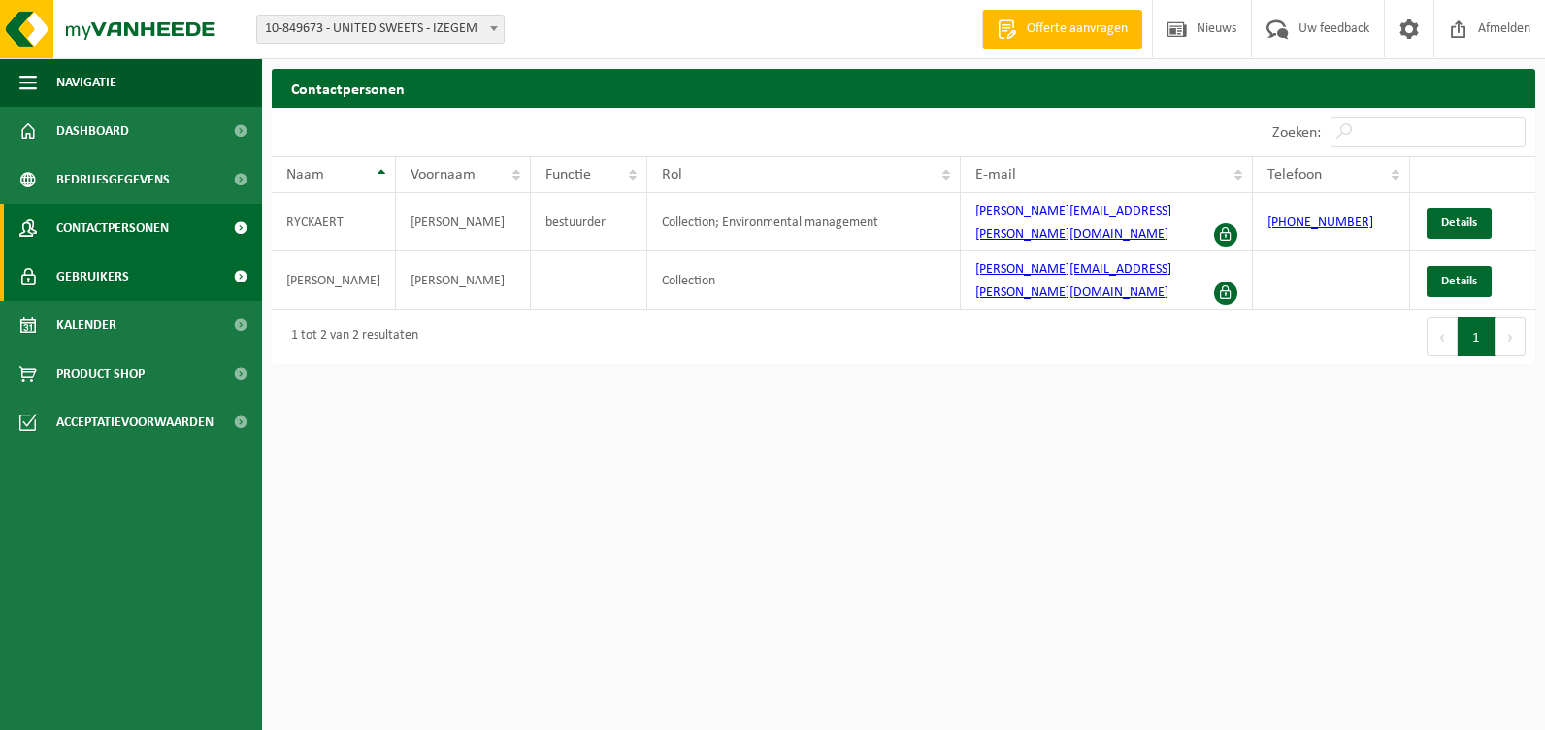
click at [76, 277] on span "Gebruikers" at bounding box center [92, 276] width 73 height 49
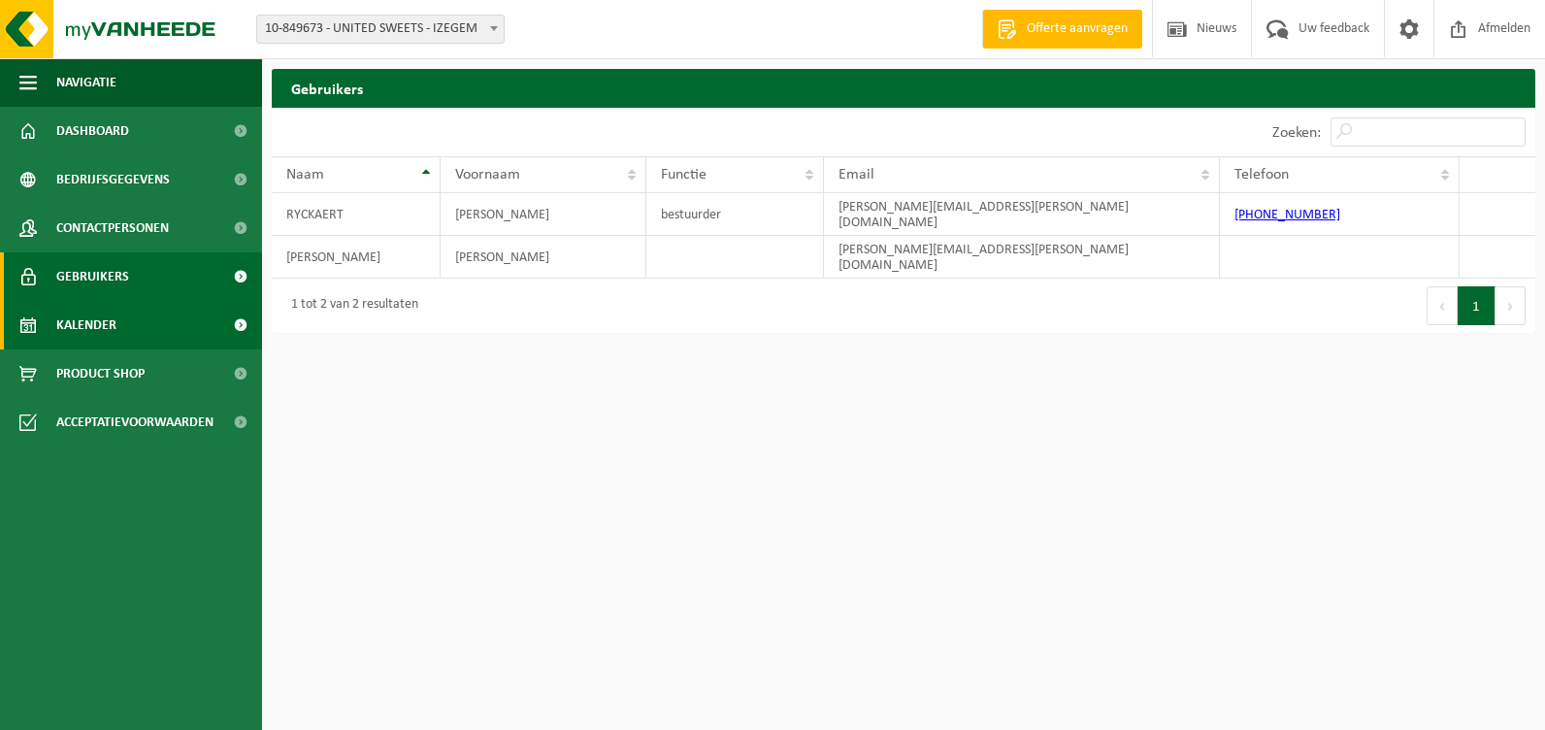
click at [79, 325] on span "Kalender" at bounding box center [86, 325] width 60 height 49
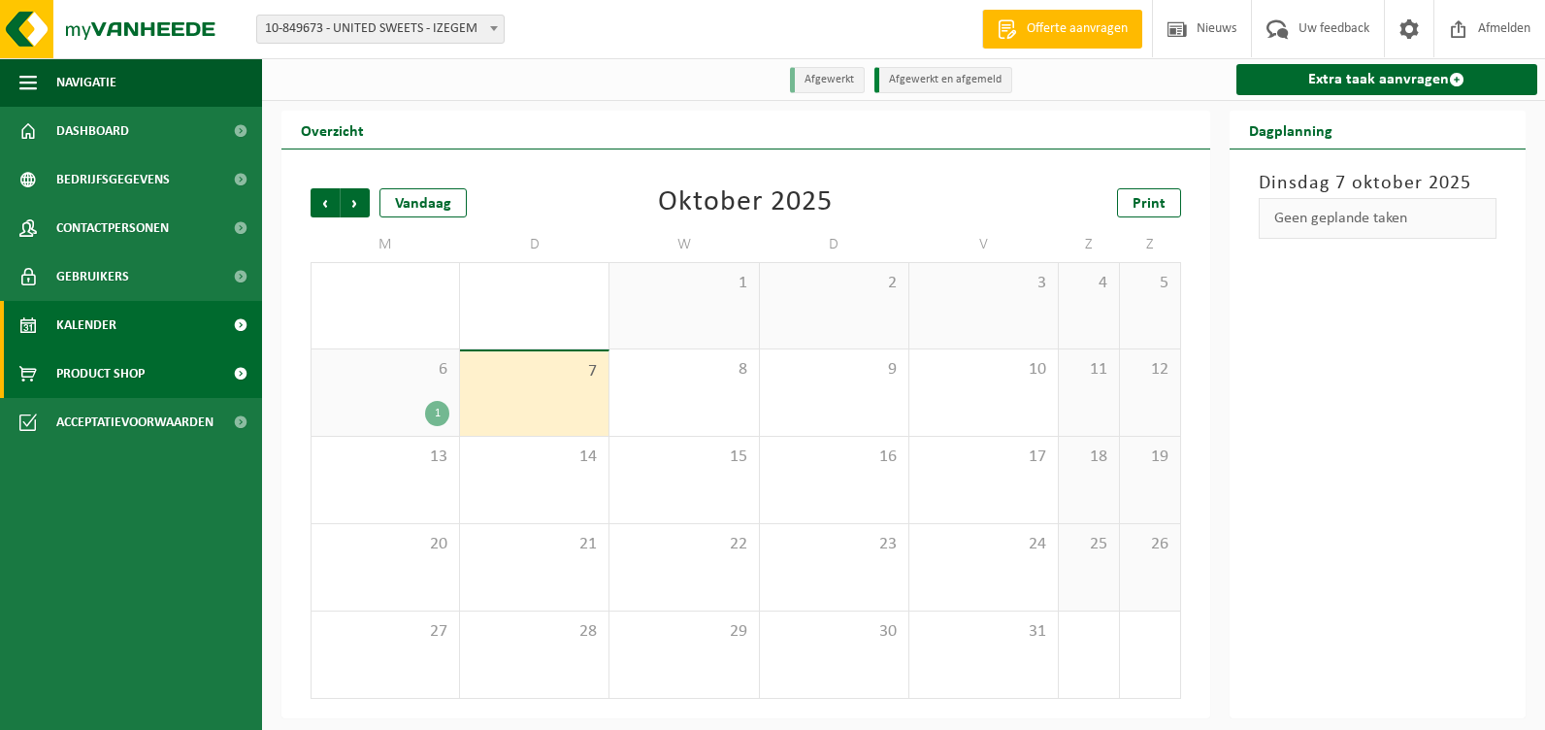
click at [98, 376] on span "Product Shop" at bounding box center [100, 373] width 88 height 49
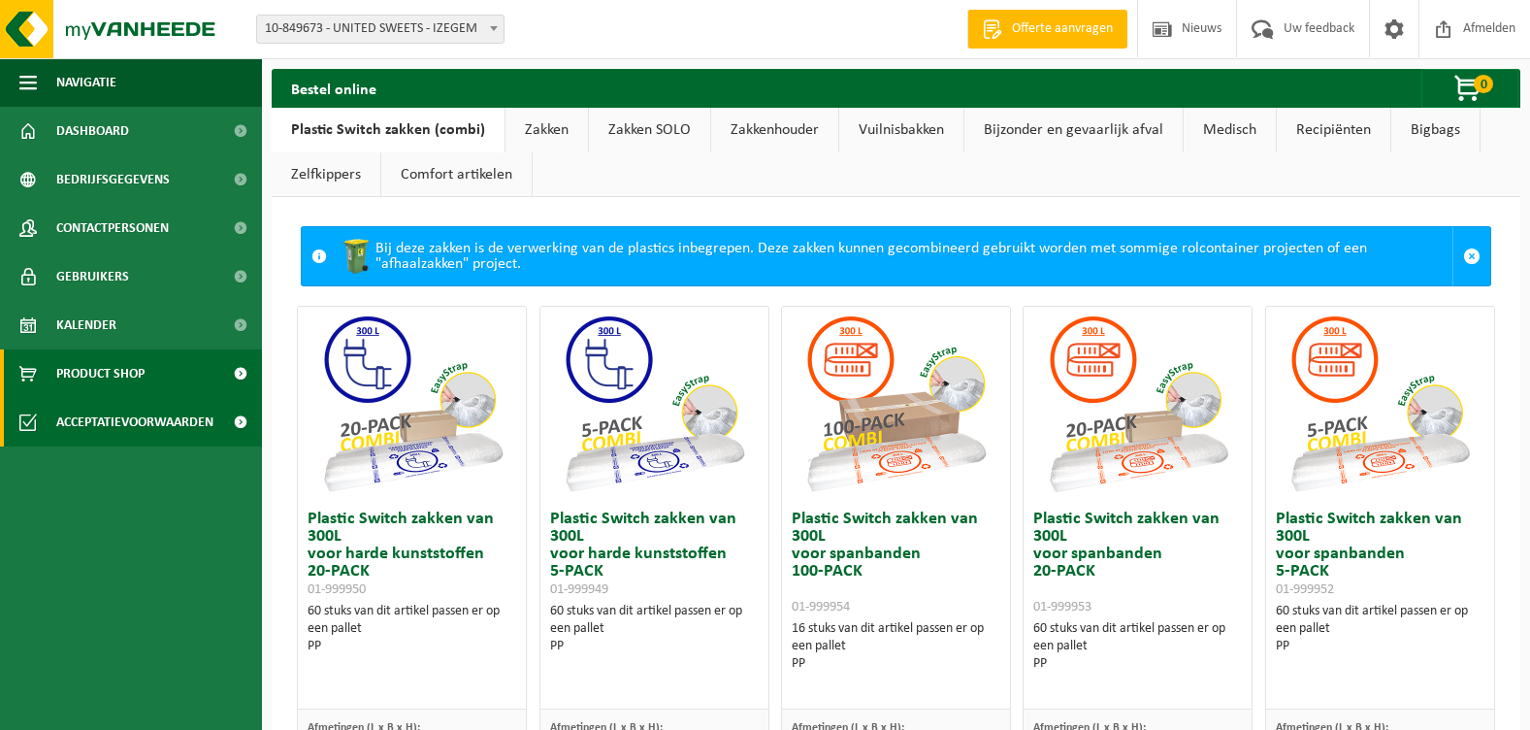
click at [98, 425] on span "Acceptatievoorwaarden" at bounding box center [134, 422] width 157 height 49
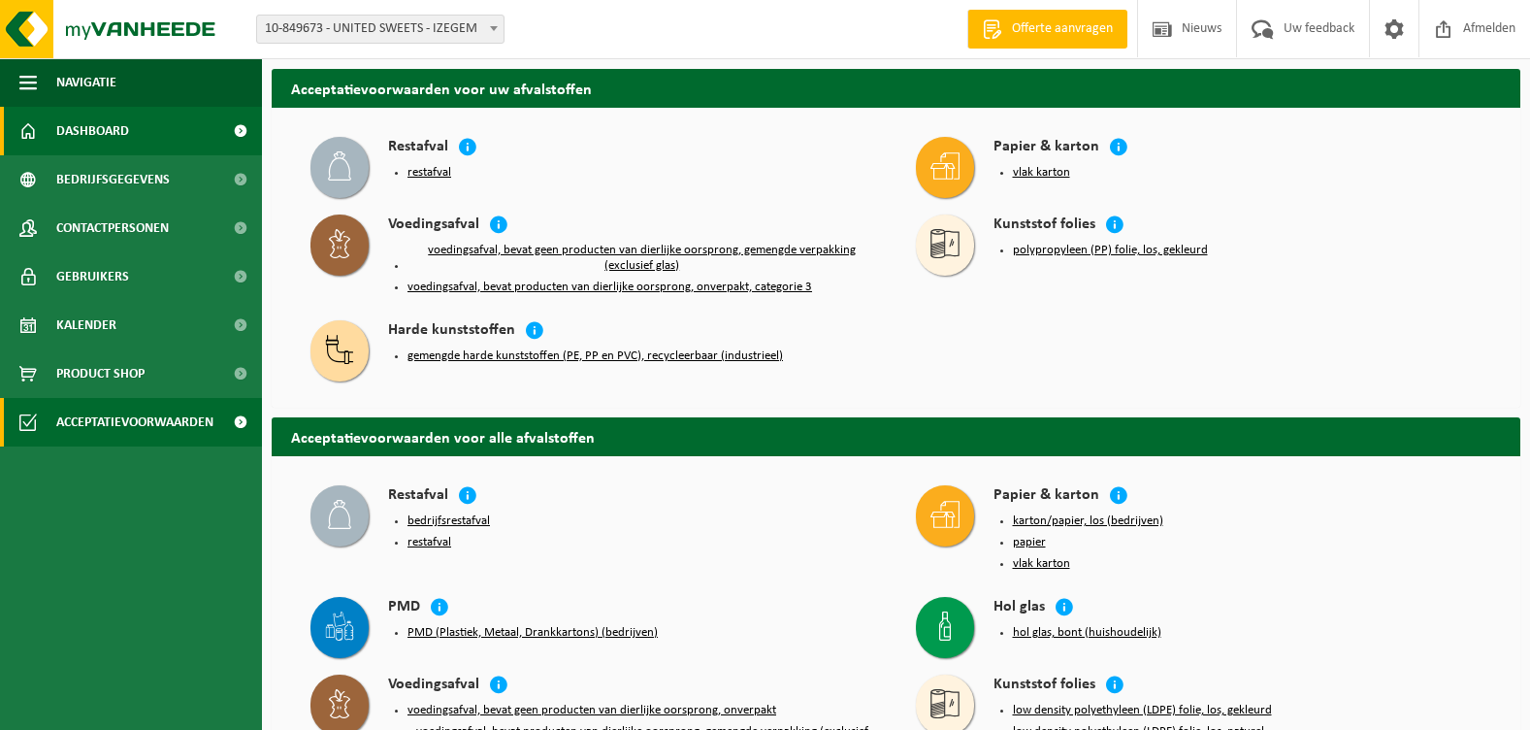
click at [96, 128] on span "Dashboard" at bounding box center [92, 131] width 73 height 49
